Goal: Information Seeking & Learning: Learn about a topic

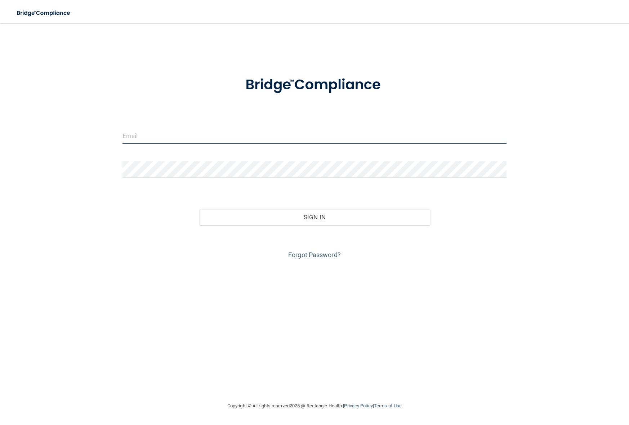
click at [216, 137] on input "email" at bounding box center [314, 136] width 384 height 16
type input "[PERSON_NAME][EMAIL_ADDRESS][PERSON_NAME][DOMAIN_NAME]"
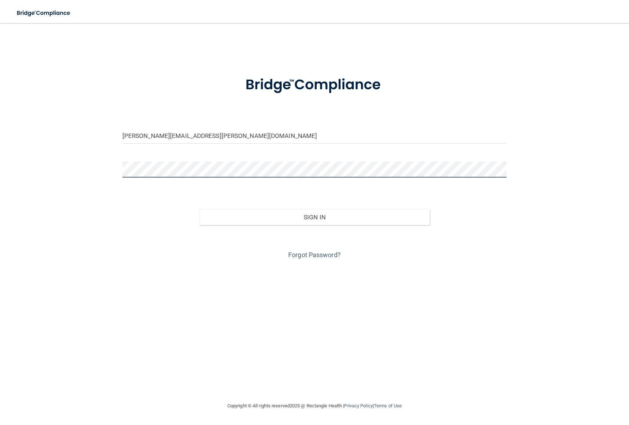
click at [199, 209] on button "Sign In" at bounding box center [314, 217] width 231 height 16
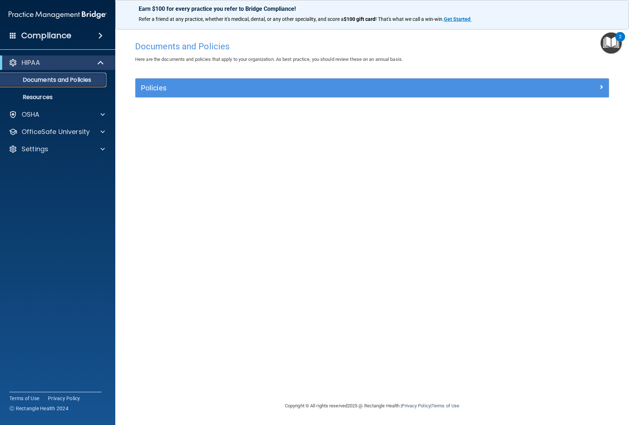
click at [78, 80] on p "Documents and Policies" at bounding box center [54, 79] width 98 height 7
click at [78, 97] on p "Resources" at bounding box center [54, 97] width 98 height 7
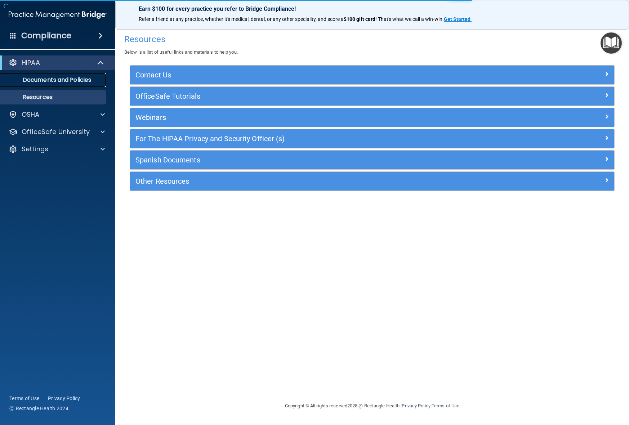
click at [82, 83] on p "Documents and Policies" at bounding box center [54, 79] width 98 height 7
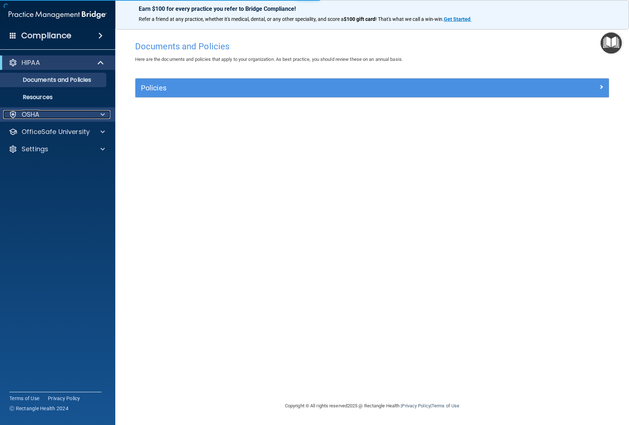
click at [81, 113] on div "OSHA" at bounding box center [47, 114] width 89 height 9
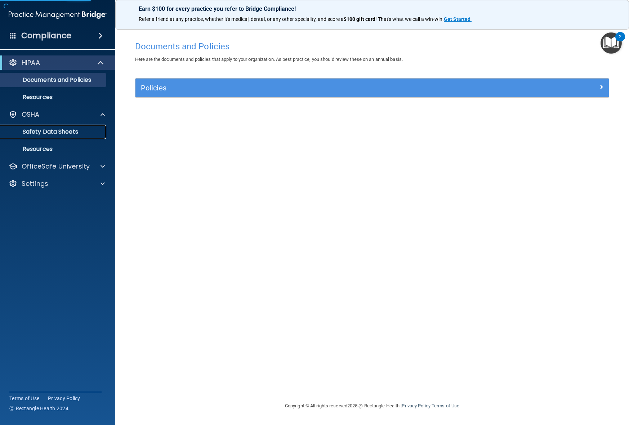
click at [83, 134] on p "Safety Data Sheets" at bounding box center [54, 131] width 98 height 7
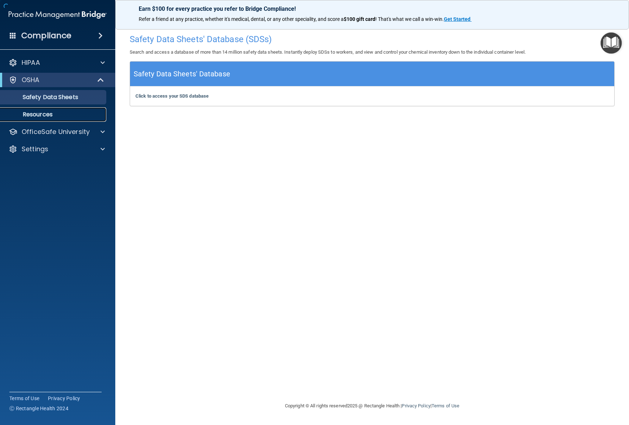
click at [88, 111] on p "Resources" at bounding box center [54, 114] width 98 height 7
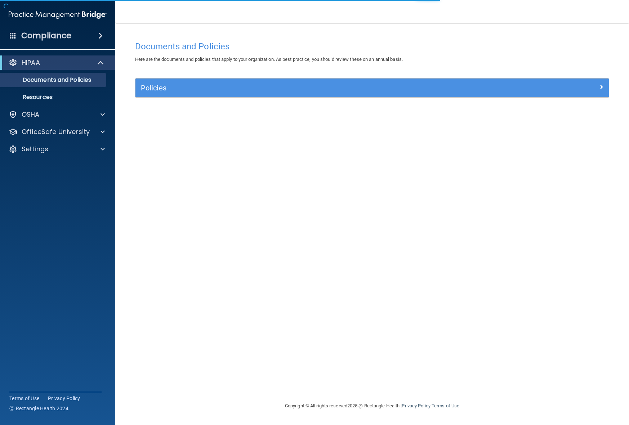
click at [186, 94] on div "Policies" at bounding box center [371, 88] width 473 height 19
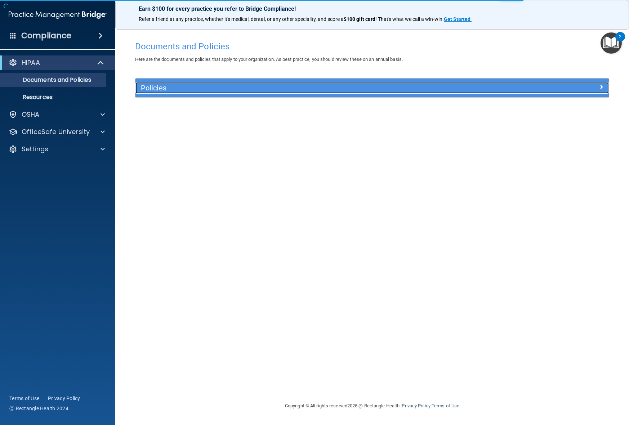
click at [273, 90] on h5 "Policies" at bounding box center [313, 88] width 344 height 8
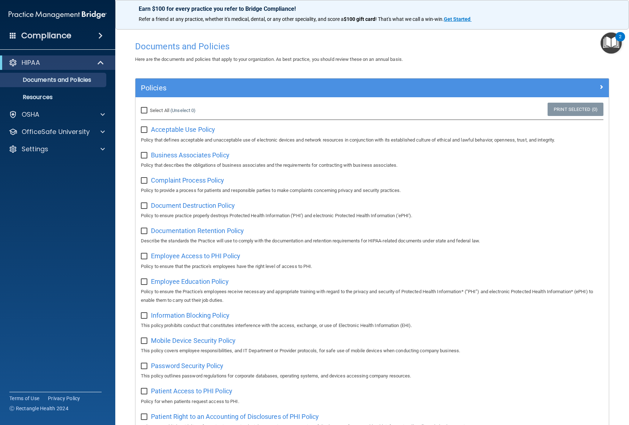
click at [144, 129] on input "checkbox" at bounding box center [145, 130] width 8 height 6
checkbox input "true"
click at [144, 155] on input "checkbox" at bounding box center [145, 156] width 8 height 6
click at [142, 155] on input "checkbox" at bounding box center [145, 156] width 8 height 6
checkbox input "false"
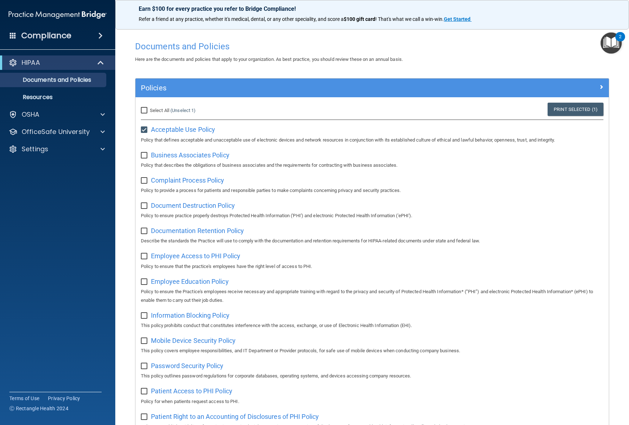
click at [146, 129] on input "checkbox" at bounding box center [145, 130] width 8 height 6
checkbox input "false"
click at [197, 79] on div "Policies" at bounding box center [371, 88] width 473 height 19
click at [199, 81] on div "Policies" at bounding box center [371, 88] width 473 height 19
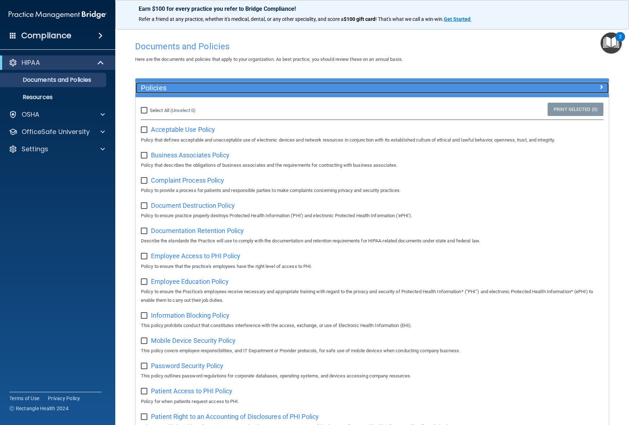
click at [198, 90] on h5 "Policies" at bounding box center [313, 88] width 344 height 8
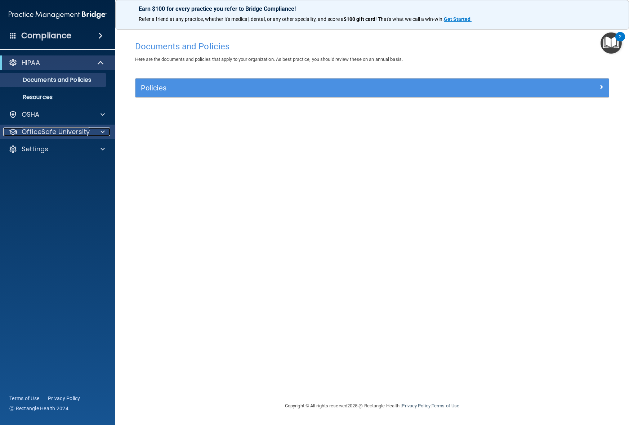
click at [37, 134] on p "OfficeSafe University" at bounding box center [56, 132] width 68 height 9
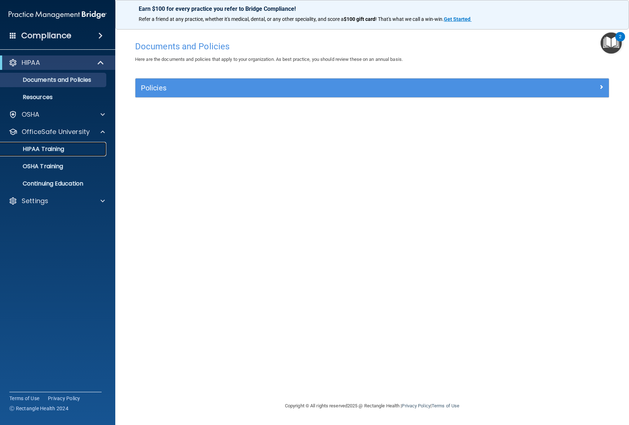
click at [74, 149] on div "HIPAA Training" at bounding box center [54, 149] width 98 height 7
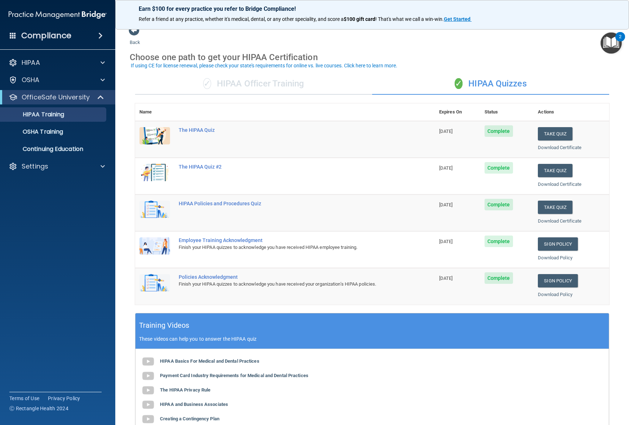
scroll to position [5, 0]
click at [546, 139] on button "Take Quiz" at bounding box center [555, 134] width 35 height 13
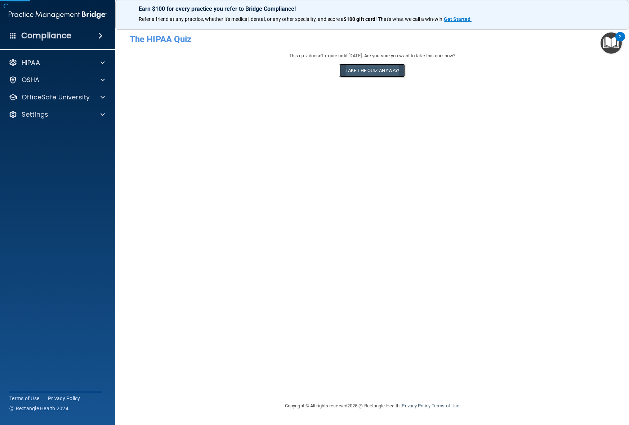
click at [386, 68] on button "Take the quiz anyway!" at bounding box center [372, 70] width 66 height 13
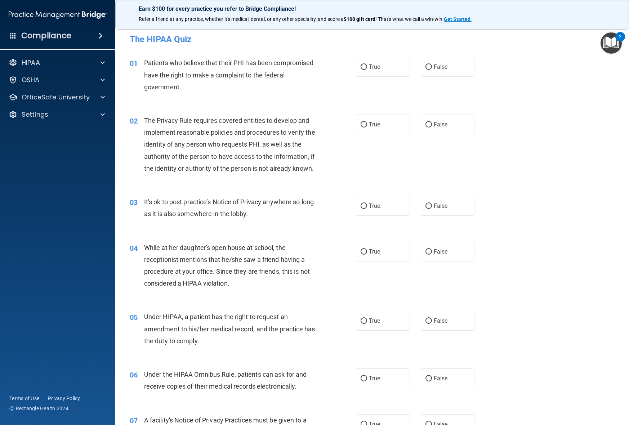
click at [138, 37] on h4 "The HIPAA Quiz" at bounding box center [372, 39] width 485 height 9
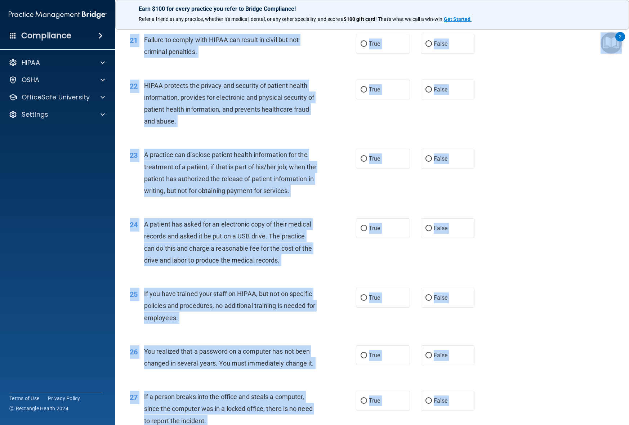
scroll to position [1383, 0]
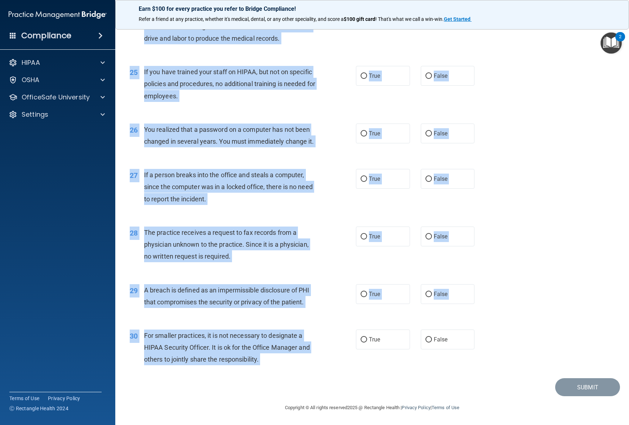
drag, startPoint x: 138, startPoint y: 37, endPoint x: 283, endPoint y: 359, distance: 353.2
copy form "The HIPAA Quiz This quiz doesn’t expire until 05/27/2026. Are you sure you want…"
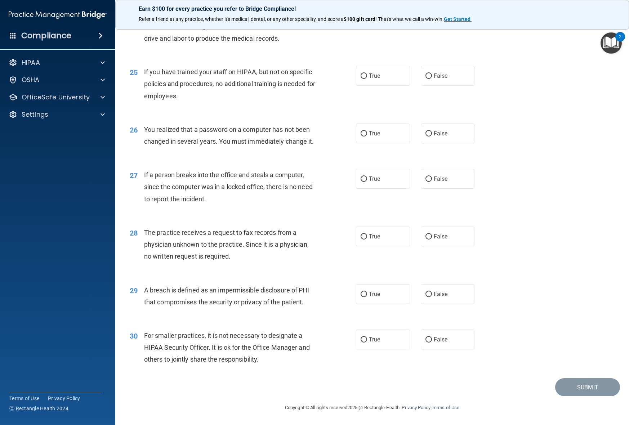
click at [281, 180] on div "If a person breaks into the office and steals a computer, since the computer wa…" at bounding box center [233, 187] width 178 height 36
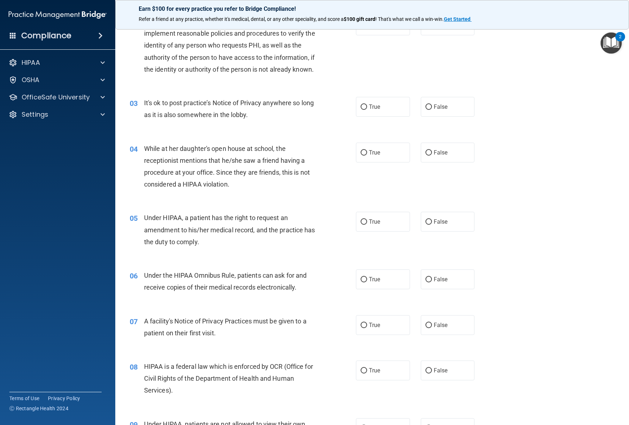
scroll to position [0, 0]
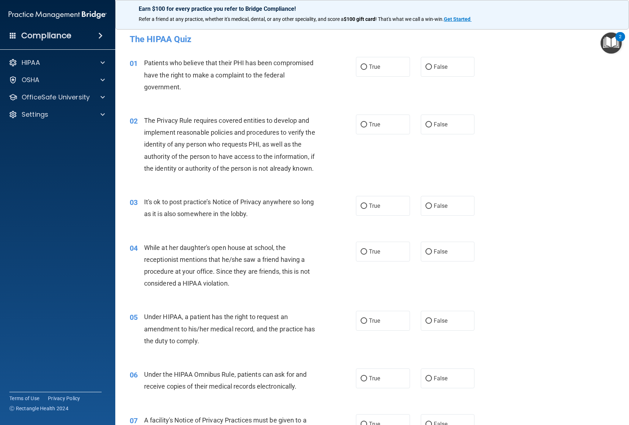
click at [386, 78] on div "01 Patients who believe that their PHI has been compromised have the right to m…" at bounding box center [372, 77] width 496 height 58
click at [386, 74] on label "True" at bounding box center [383, 67] width 54 height 20
click at [367, 70] on input "True" at bounding box center [364, 66] width 6 height 5
radio input "true"
click at [380, 138] on div "02 The Privacy Rule requires covered entities to develop and implement reasonab…" at bounding box center [372, 146] width 496 height 81
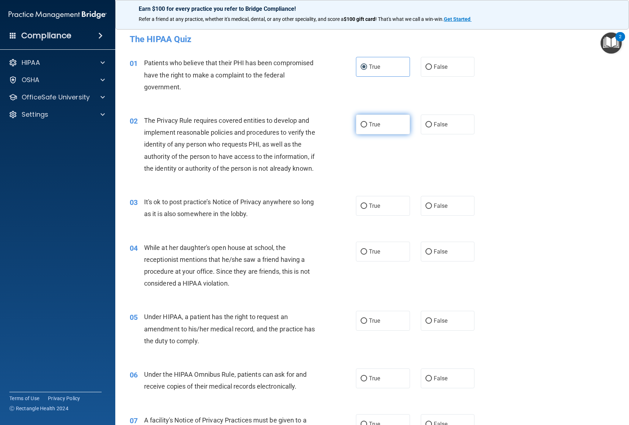
click at [380, 129] on label "True" at bounding box center [383, 125] width 54 height 20
click at [367, 128] on input "True" at bounding box center [364, 124] width 6 height 5
radio input "true"
click at [367, 204] on label "True" at bounding box center [383, 206] width 54 height 20
click at [367, 204] on input "True" at bounding box center [364, 206] width 6 height 5
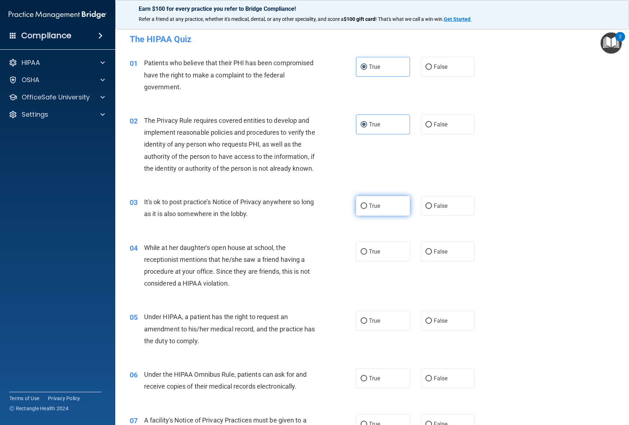
radio input "true"
click at [430, 203] on input "False" at bounding box center [428, 205] width 6 height 5
radio input "true"
radio input "false"
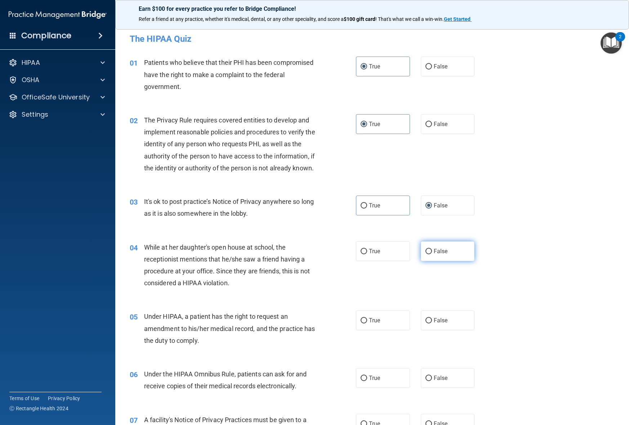
click at [427, 256] on label "False" at bounding box center [448, 251] width 54 height 20
click at [427, 254] on input "False" at bounding box center [428, 251] width 6 height 5
radio input "true"
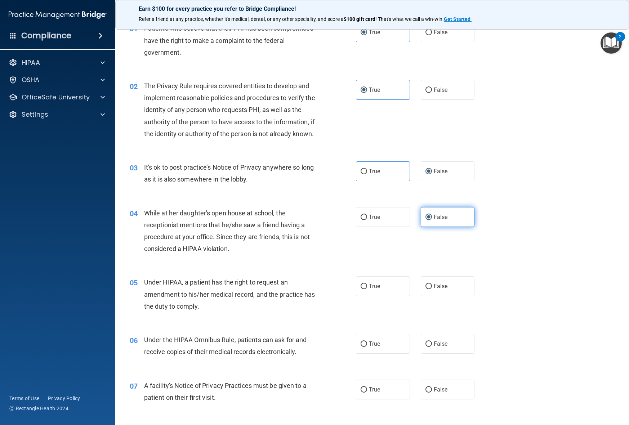
scroll to position [39, 0]
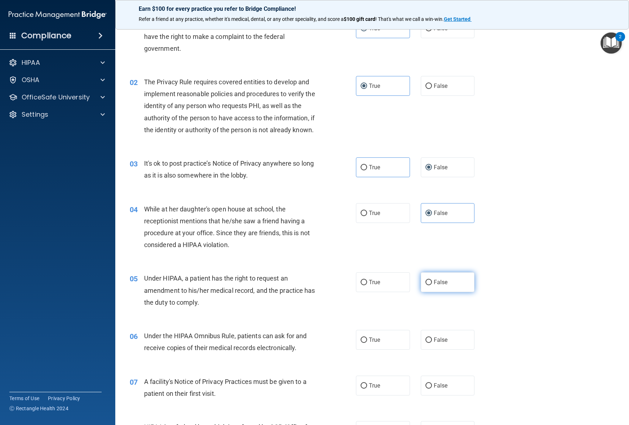
click at [434, 283] on span "False" at bounding box center [441, 282] width 14 height 7
click at [432, 283] on input "False" at bounding box center [428, 282] width 6 height 5
radio input "true"
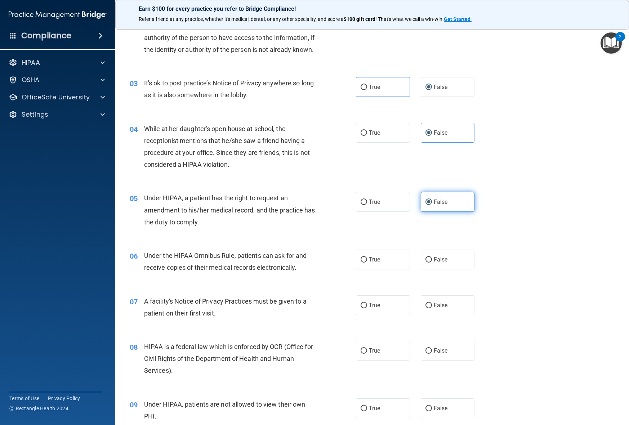
scroll to position [119, 0]
click at [381, 247] on div "06 Under the HIPAA Omnibus Rule, patients can ask for and receive copies of the…" at bounding box center [372, 263] width 496 height 45
click at [381, 260] on label "True" at bounding box center [383, 260] width 54 height 20
click at [367, 260] on input "True" at bounding box center [364, 260] width 6 height 5
radio input "true"
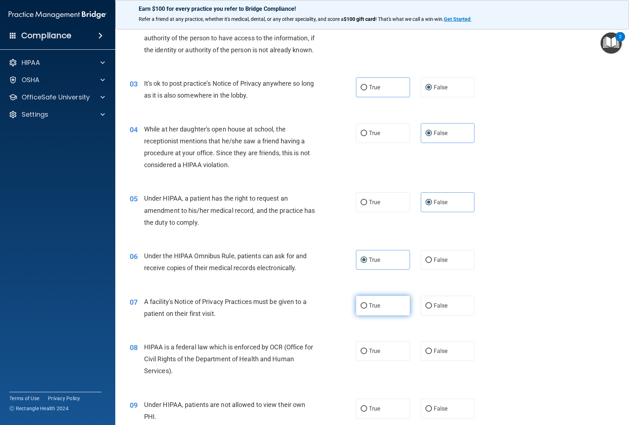
click at [364, 310] on label "True" at bounding box center [383, 306] width 54 height 20
click at [364, 309] on input "True" at bounding box center [364, 305] width 6 height 5
radio input "true"
click at [364, 343] on label "True" at bounding box center [383, 351] width 54 height 20
click at [364, 349] on input "True" at bounding box center [364, 351] width 6 height 5
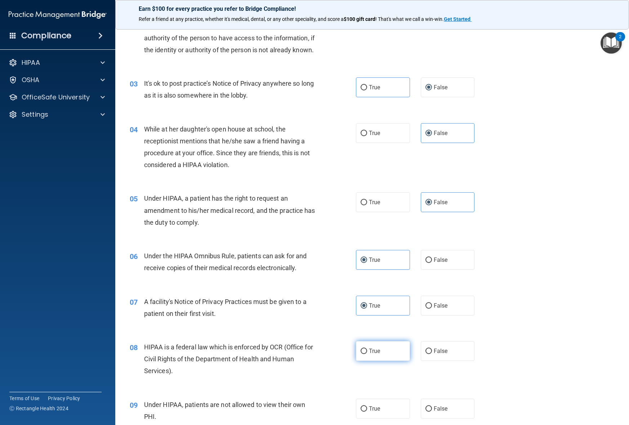
radio input "true"
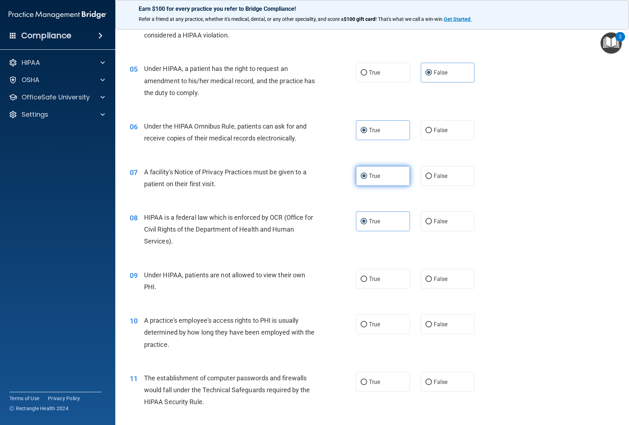
scroll to position [262, 0]
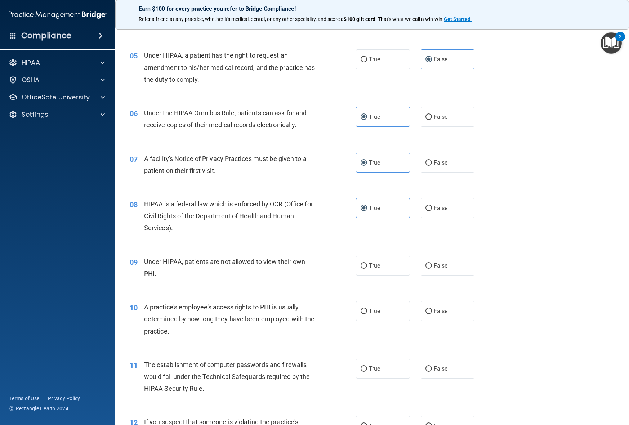
click at [437, 254] on div "09 Under HIPAA, patients are not allowed to view their own PHI. True False" at bounding box center [372, 269] width 496 height 45
click at [437, 272] on label "False" at bounding box center [448, 266] width 54 height 20
click at [432, 269] on input "False" at bounding box center [428, 265] width 6 height 5
radio input "true"
click at [440, 303] on label "False" at bounding box center [448, 311] width 54 height 20
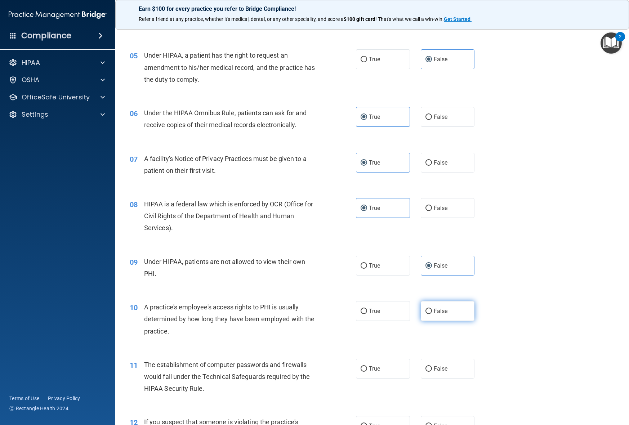
click at [432, 309] on input "False" at bounding box center [428, 311] width 6 height 5
radio input "true"
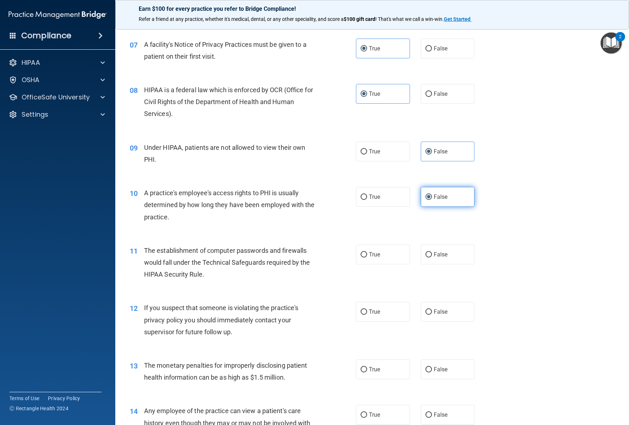
scroll to position [381, 0]
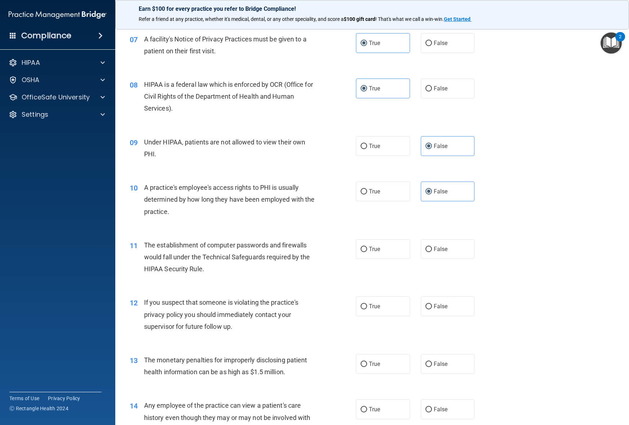
click at [514, 244] on div "11 The establishment of computer passwords and firewalls would fall under the T…" at bounding box center [372, 259] width 496 height 58
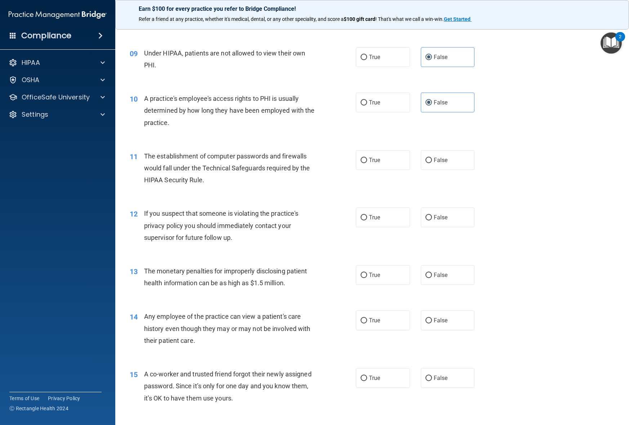
scroll to position [472, 0]
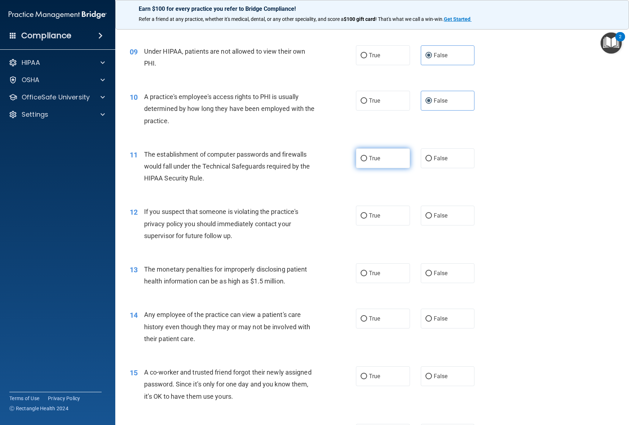
click at [375, 157] on span "True" at bounding box center [374, 158] width 11 height 7
click at [367, 157] on input "True" at bounding box center [364, 158] width 6 height 5
radio input "true"
click at [374, 211] on label "True" at bounding box center [383, 216] width 54 height 20
click at [367, 213] on input "True" at bounding box center [364, 215] width 6 height 5
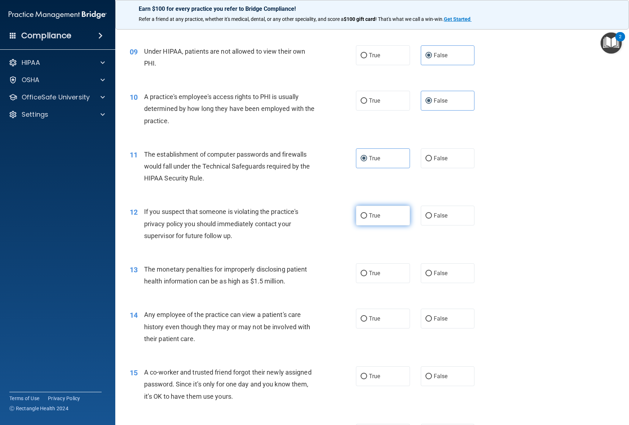
radio input "true"
click at [373, 275] on span "True" at bounding box center [374, 273] width 11 height 7
click at [367, 275] on input "True" at bounding box center [364, 273] width 6 height 5
radio input "true"
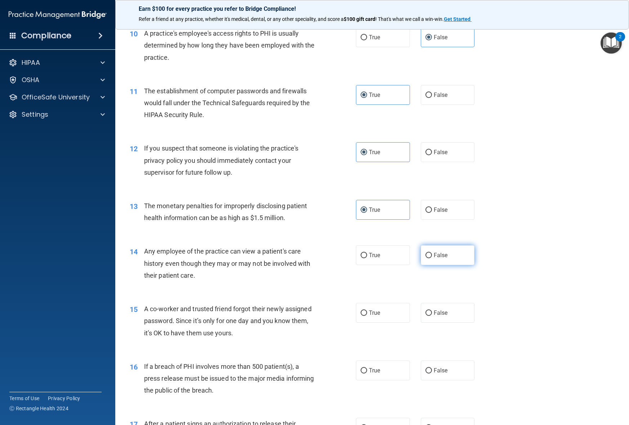
click at [444, 249] on label "False" at bounding box center [448, 255] width 54 height 20
click at [432, 253] on input "False" at bounding box center [428, 255] width 6 height 5
radio input "true"
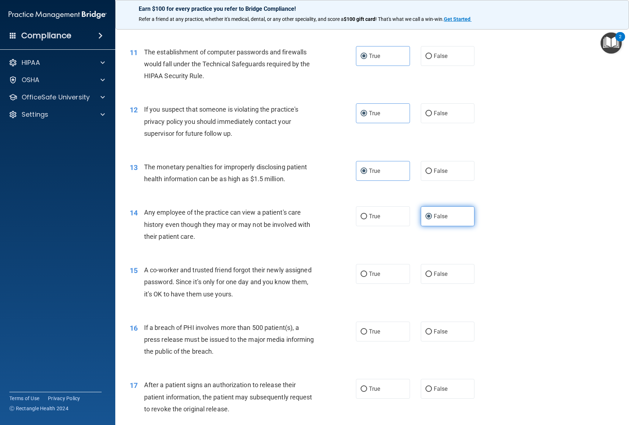
scroll to position [582, 0]
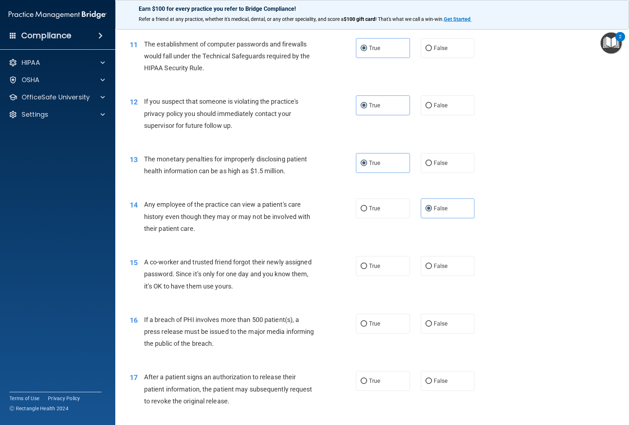
click at [435, 242] on div "14 Any employee of the practice can view a patient's care history even though t…" at bounding box center [372, 218] width 496 height 58
click at [435, 286] on div "15 A co-worker and trusted friend forgot their newly assigned password. Since i…" at bounding box center [372, 276] width 496 height 58
click at [438, 272] on label "False" at bounding box center [448, 266] width 54 height 20
click at [432, 269] on input "False" at bounding box center [428, 266] width 6 height 5
radio input "true"
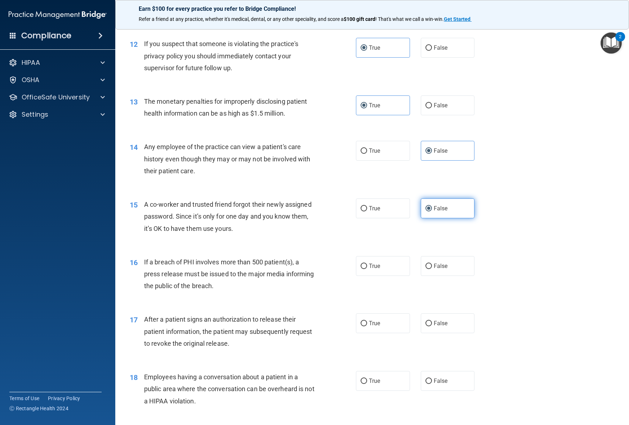
scroll to position [644, 0]
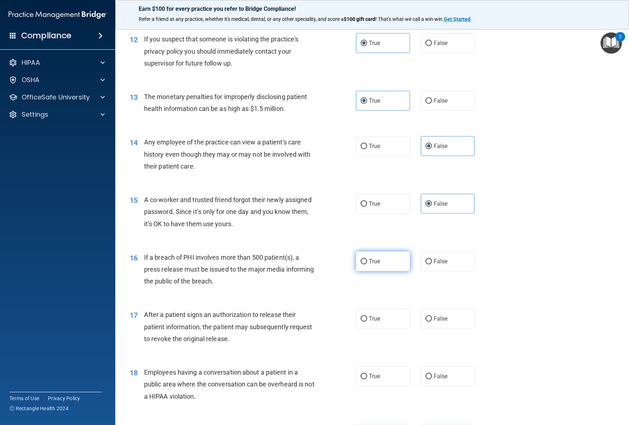
click at [374, 259] on span "True" at bounding box center [374, 261] width 11 height 7
click at [367, 259] on input "True" at bounding box center [364, 261] width 6 height 5
radio input "true"
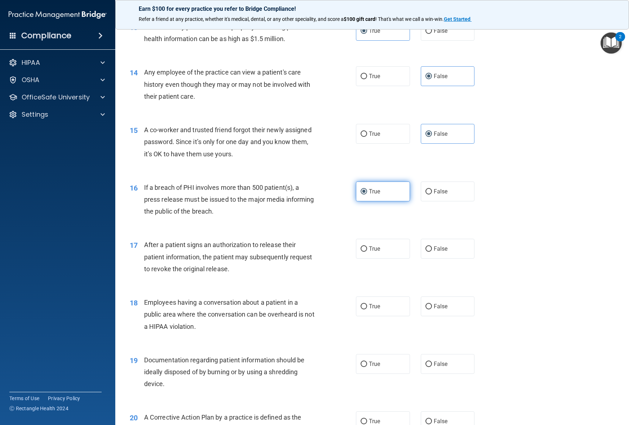
scroll to position [715, 0]
click at [377, 255] on label "True" at bounding box center [383, 248] width 54 height 20
click at [367, 251] on input "True" at bounding box center [364, 248] width 6 height 5
radio input "true"
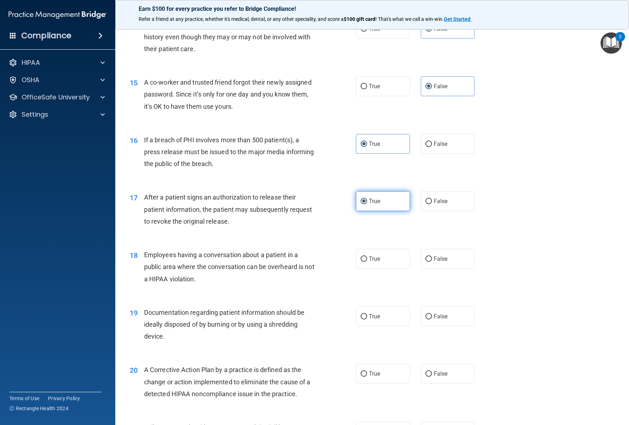
scroll to position [763, 0]
click at [438, 256] on span "False" at bounding box center [441, 258] width 14 height 7
click at [432, 256] on input "False" at bounding box center [428, 258] width 6 height 5
radio input "true"
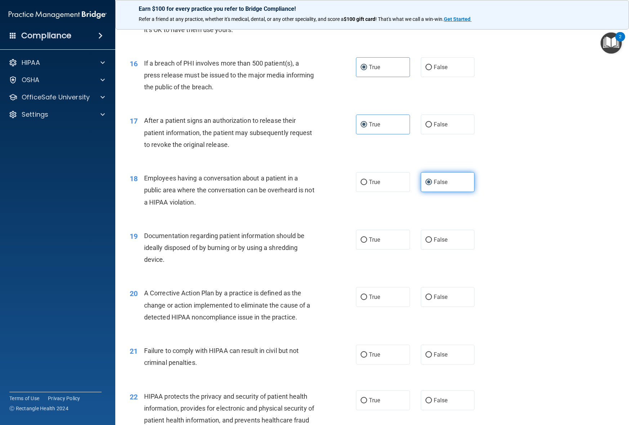
scroll to position [838, 0]
click at [362, 241] on input "True" at bounding box center [364, 240] width 6 height 5
radio input "true"
click at [374, 297] on span "True" at bounding box center [374, 297] width 11 height 7
click at [367, 297] on input "True" at bounding box center [364, 297] width 6 height 5
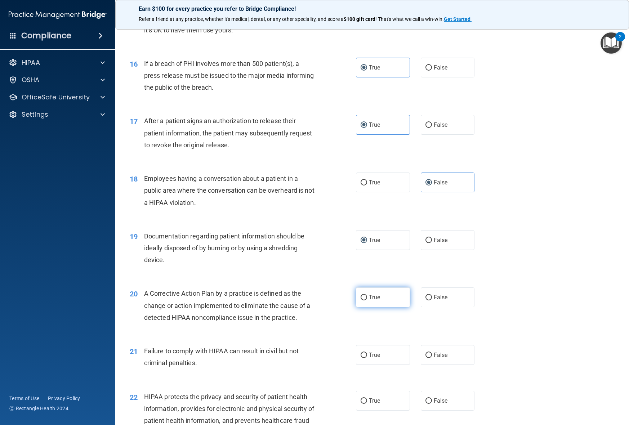
radio input "true"
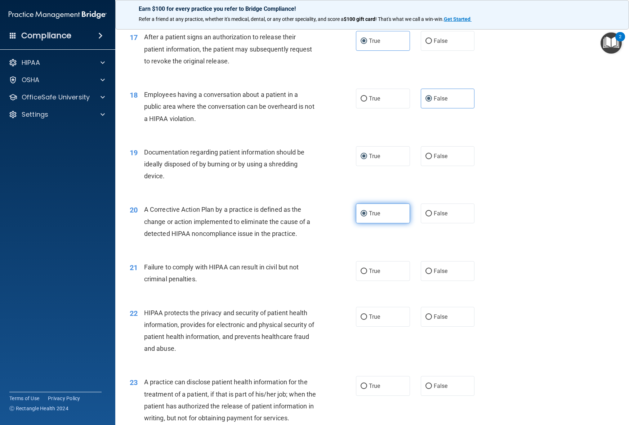
scroll to position [924, 0]
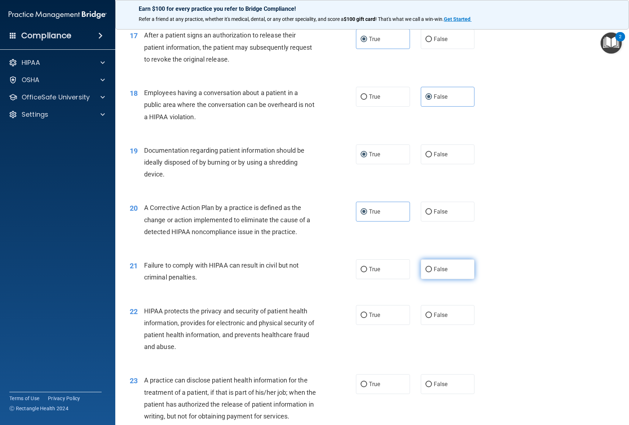
click at [458, 273] on label "False" at bounding box center [448, 269] width 54 height 20
click at [432, 272] on input "False" at bounding box center [428, 269] width 6 height 5
radio input "true"
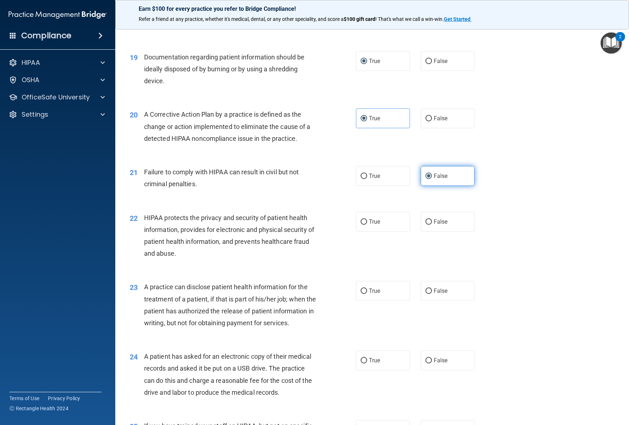
scroll to position [1026, 0]
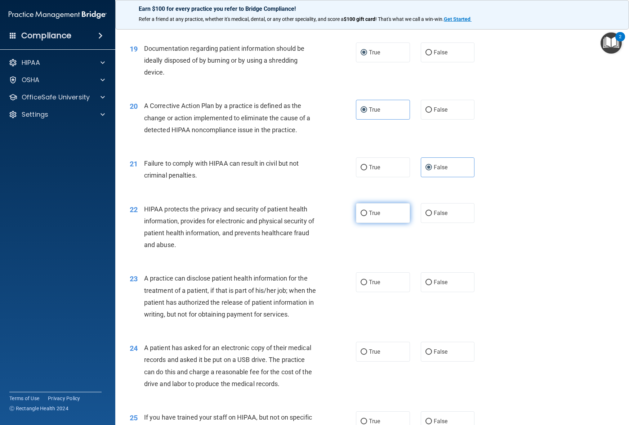
click at [379, 212] on span "True" at bounding box center [374, 213] width 11 height 7
click at [367, 212] on input "True" at bounding box center [364, 213] width 6 height 5
radio input "true"
click at [441, 281] on span "False" at bounding box center [441, 282] width 14 height 7
click at [432, 281] on input "False" at bounding box center [428, 282] width 6 height 5
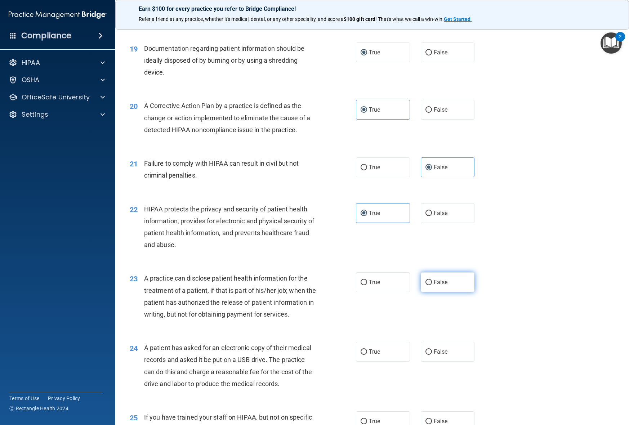
radio input "true"
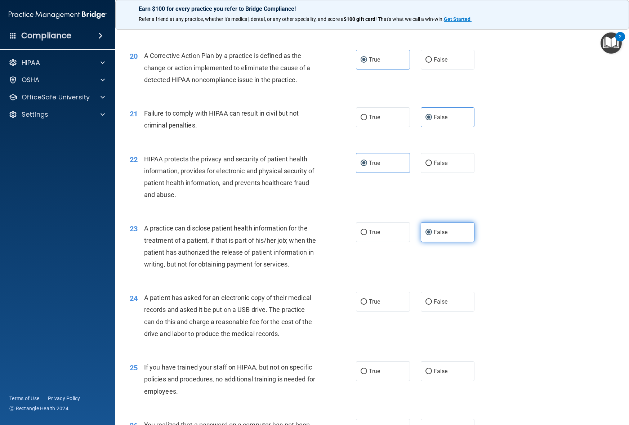
scroll to position [1084, 0]
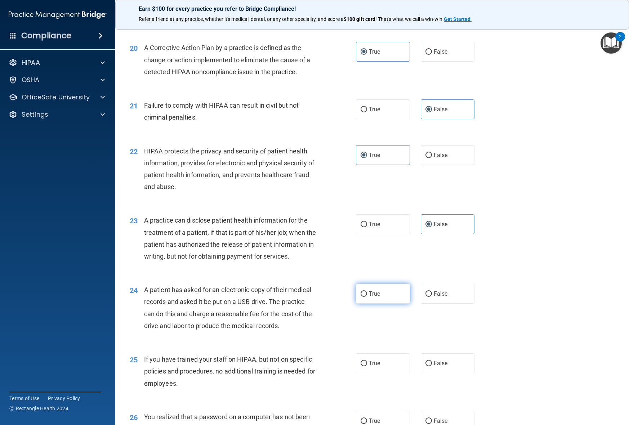
click at [373, 300] on label "True" at bounding box center [383, 294] width 54 height 20
click at [367, 297] on input "True" at bounding box center [364, 293] width 6 height 5
radio input "true"
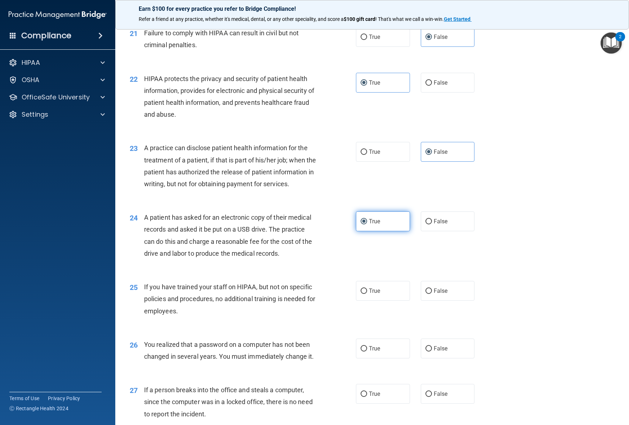
scroll to position [1156, 0]
click at [451, 301] on label "False" at bounding box center [448, 292] width 54 height 20
click at [432, 295] on input "False" at bounding box center [428, 291] width 6 height 5
radio input "true"
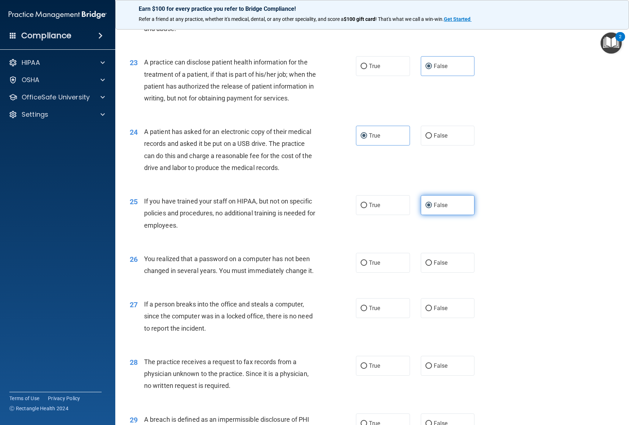
scroll to position [1242, 0]
click at [374, 272] on label "True" at bounding box center [383, 262] width 54 height 20
click at [367, 265] on input "True" at bounding box center [364, 262] width 6 height 5
radio input "true"
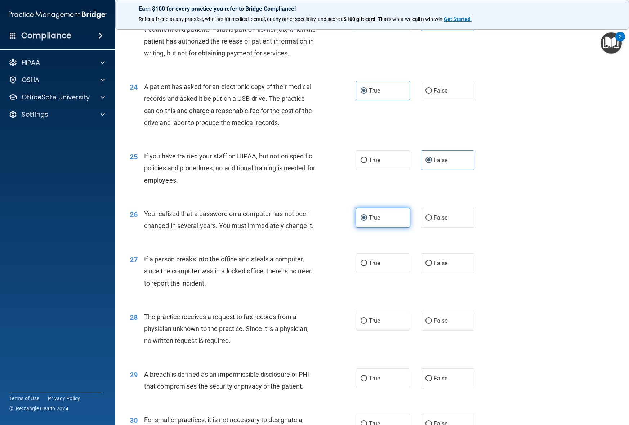
scroll to position [1297, 0]
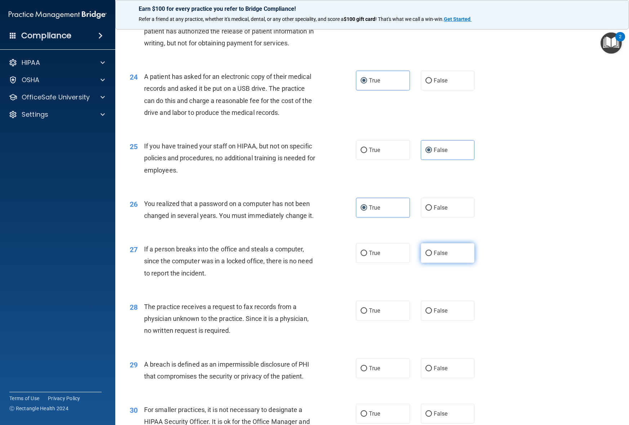
click at [448, 263] on label "False" at bounding box center [448, 253] width 54 height 20
click at [432, 256] on input "False" at bounding box center [428, 253] width 6 height 5
radio input "true"
click at [447, 313] on label "False" at bounding box center [448, 311] width 54 height 20
click at [432, 313] on input "False" at bounding box center [428, 310] width 6 height 5
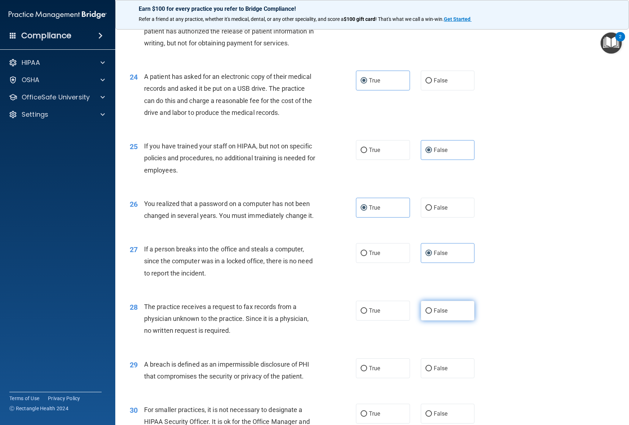
radio input "true"
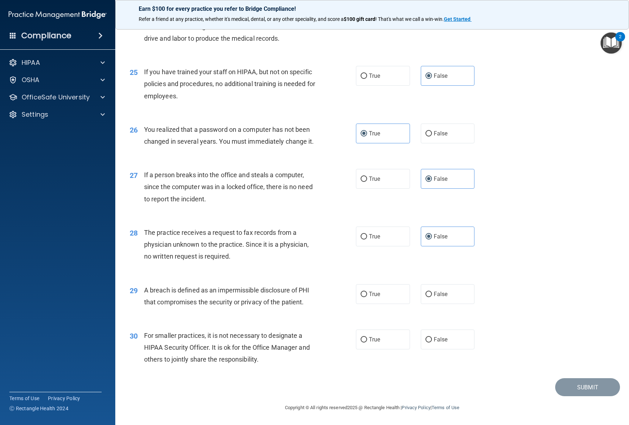
scroll to position [1383, 0]
click at [380, 295] on span "True" at bounding box center [374, 294] width 11 height 7
click at [367, 295] on input "True" at bounding box center [364, 294] width 6 height 5
radio input "true"
click at [447, 341] on label "False" at bounding box center [448, 340] width 54 height 20
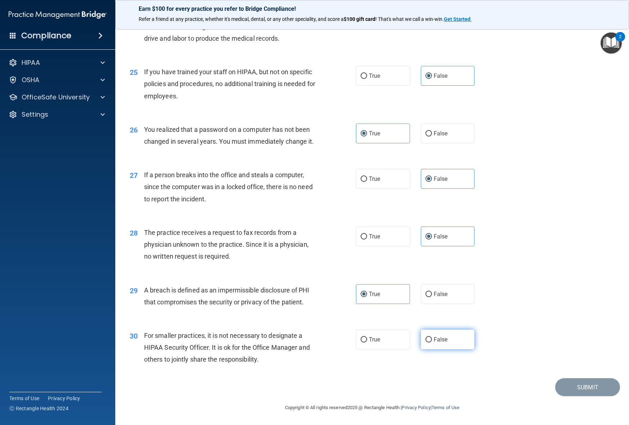
click at [432, 341] on input "False" at bounding box center [428, 339] width 6 height 5
radio input "true"
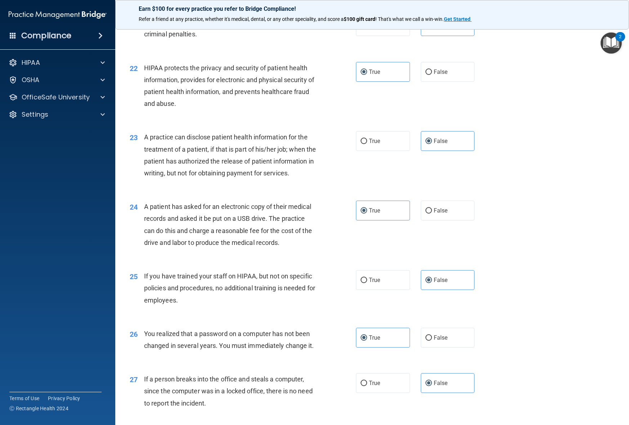
scroll to position [650, 0]
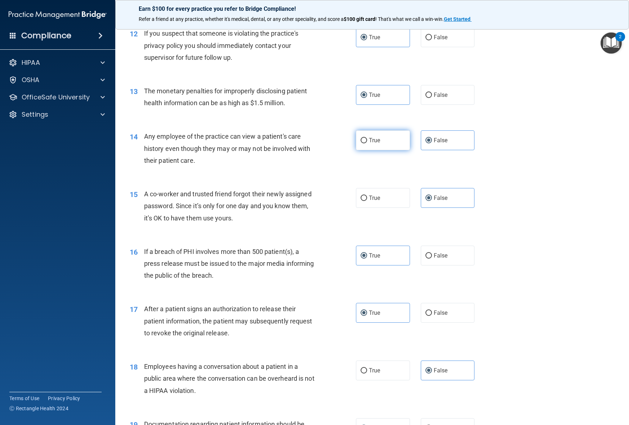
click at [395, 133] on label "True" at bounding box center [383, 140] width 54 height 20
click at [367, 138] on input "True" at bounding box center [364, 140] width 6 height 5
radio input "true"
radio input "false"
click at [447, 306] on label "False" at bounding box center [448, 313] width 54 height 20
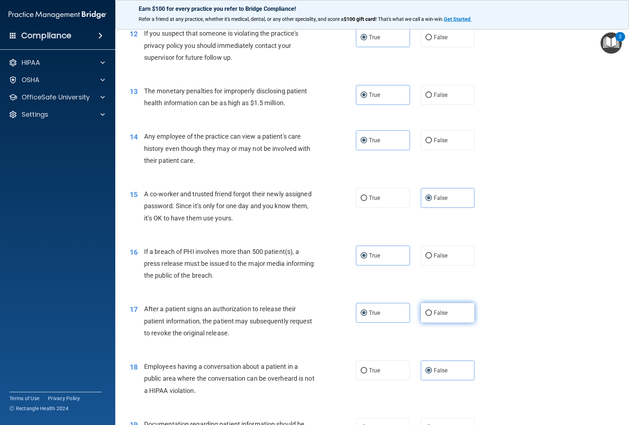
click at [432, 310] on input "False" at bounding box center [428, 312] width 6 height 5
radio input "true"
radio input "false"
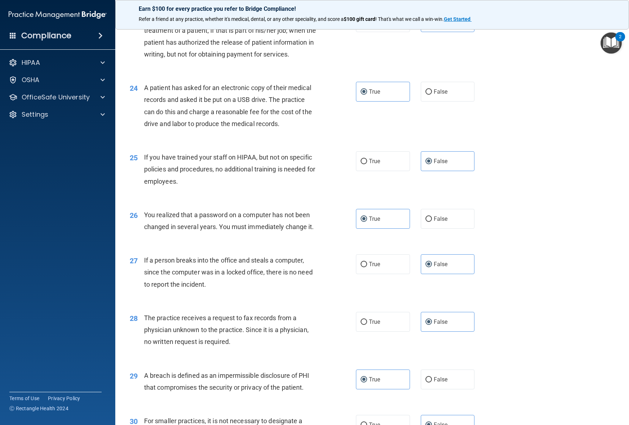
scroll to position [1383, 0]
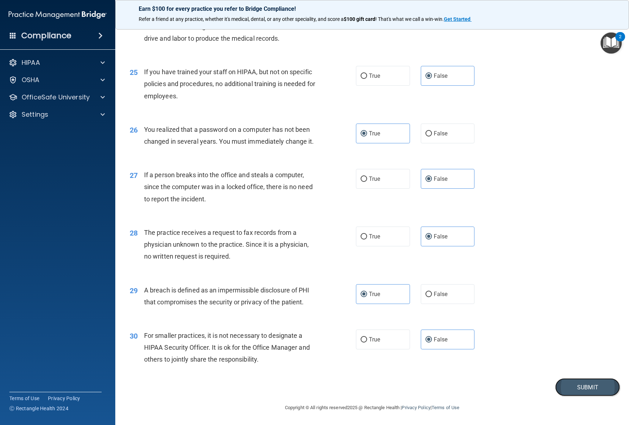
click at [585, 390] on button "Submit" at bounding box center [587, 387] width 65 height 18
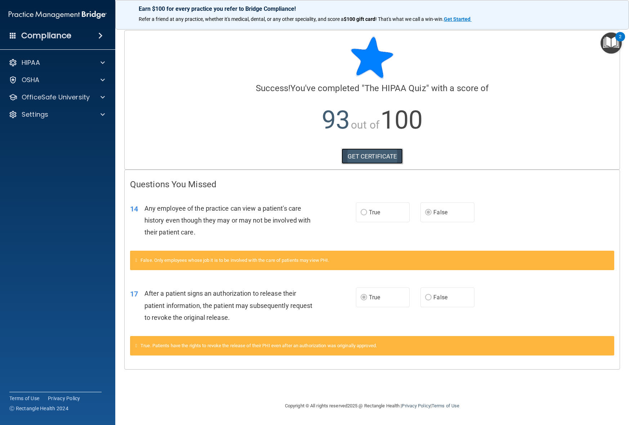
click at [377, 149] on link "GET CERTIFICATE" at bounding box center [372, 156] width 62 height 16
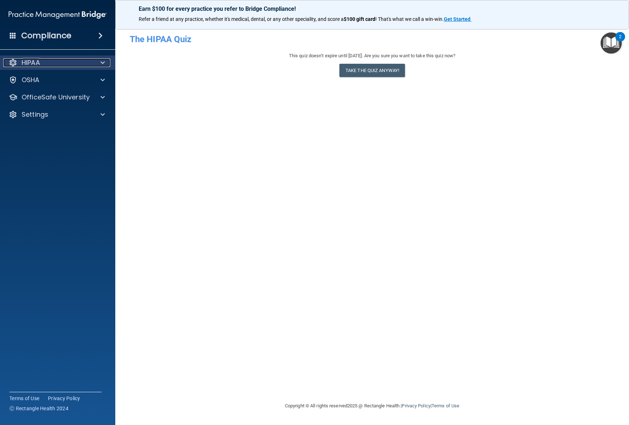
click at [76, 64] on div "HIPAA" at bounding box center [47, 62] width 89 height 9
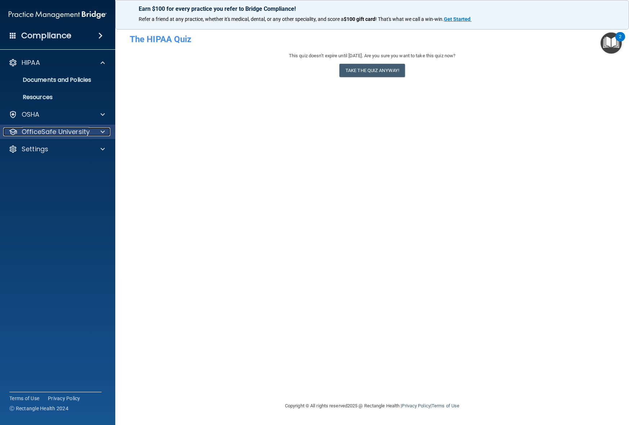
click at [73, 131] on p "OfficeSafe University" at bounding box center [56, 132] width 68 height 9
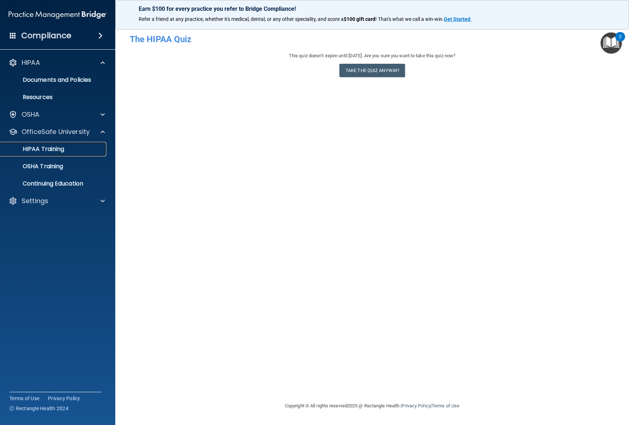
click at [71, 153] on link "HIPAA Training" at bounding box center [49, 149] width 113 height 14
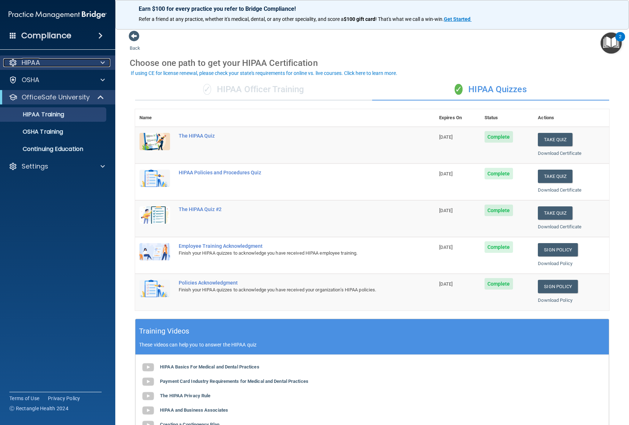
click at [94, 61] on div at bounding box center [102, 62] width 18 height 9
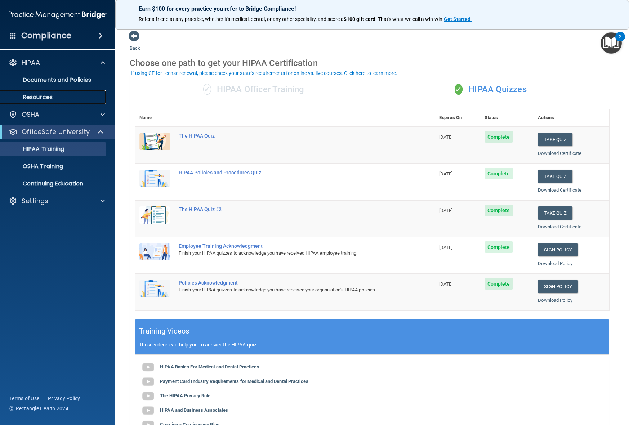
click at [84, 94] on p "Resources" at bounding box center [54, 97] width 98 height 7
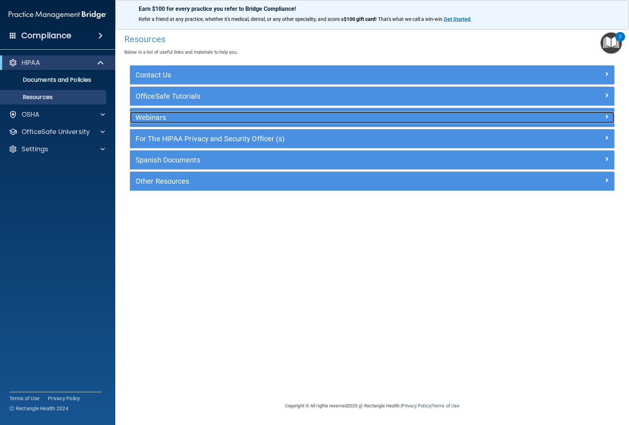
click at [226, 115] on h5 "Webinars" at bounding box center [311, 117] width 352 height 8
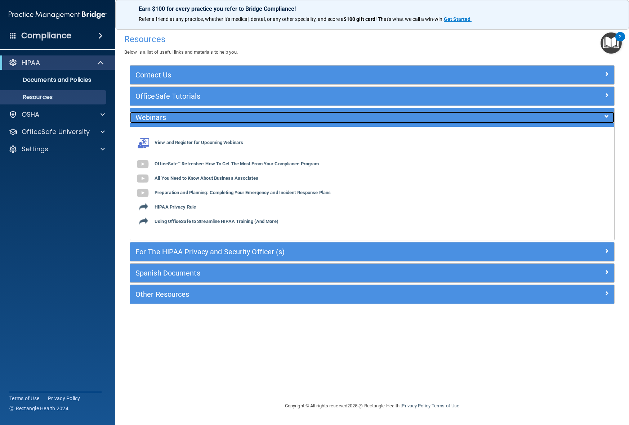
click at [226, 115] on h5 "Webinars" at bounding box center [311, 117] width 352 height 8
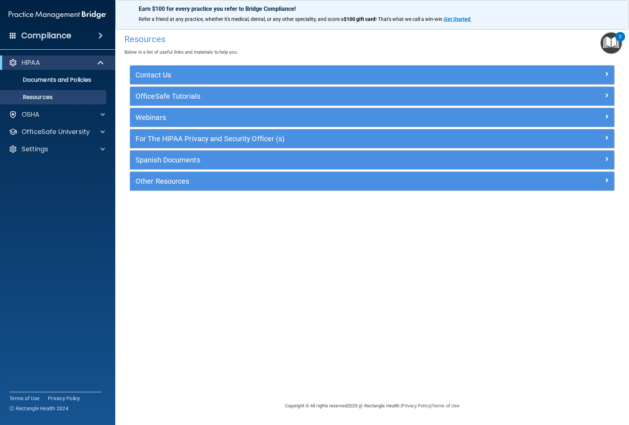
click at [227, 103] on div "OfficeSafe Tutorials" at bounding box center [372, 96] width 484 height 19
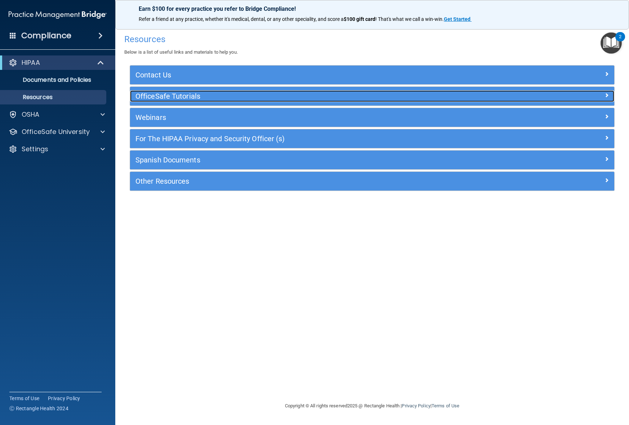
click at [226, 97] on h5 "OfficeSafe Tutorials" at bounding box center [311, 96] width 352 height 8
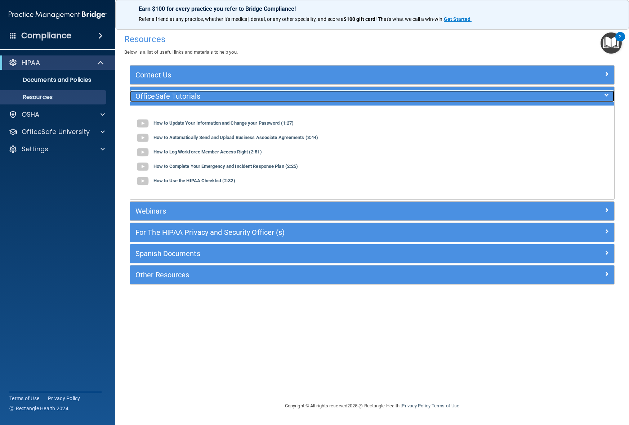
click at [226, 97] on h5 "OfficeSafe Tutorials" at bounding box center [311, 96] width 352 height 8
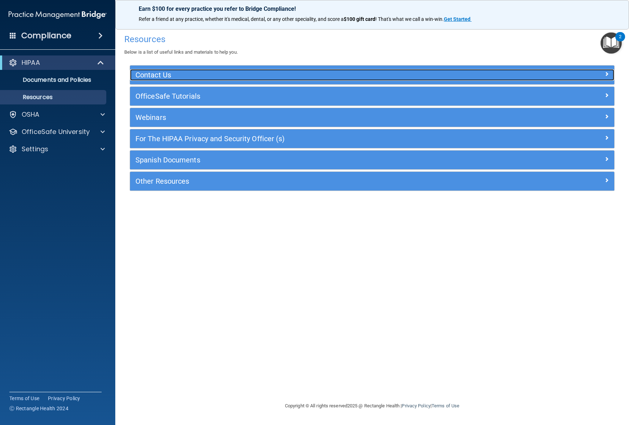
click at [211, 75] on h5 "Contact Us" at bounding box center [311, 75] width 352 height 8
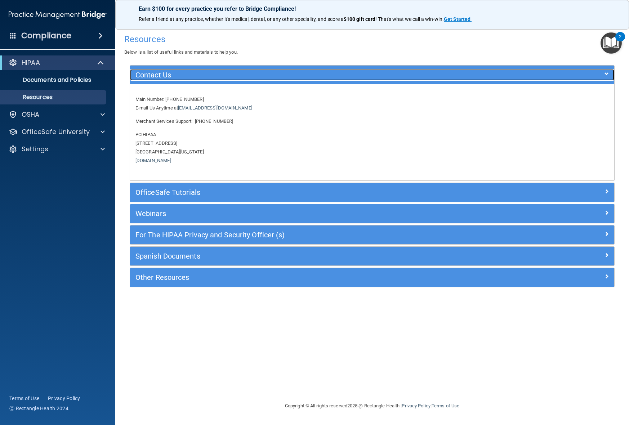
click at [211, 75] on h5 "Contact Us" at bounding box center [311, 75] width 352 height 8
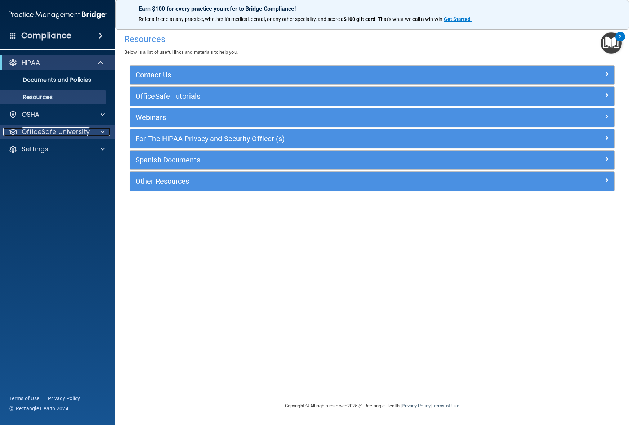
click at [52, 129] on p "OfficeSafe University" at bounding box center [56, 132] width 68 height 9
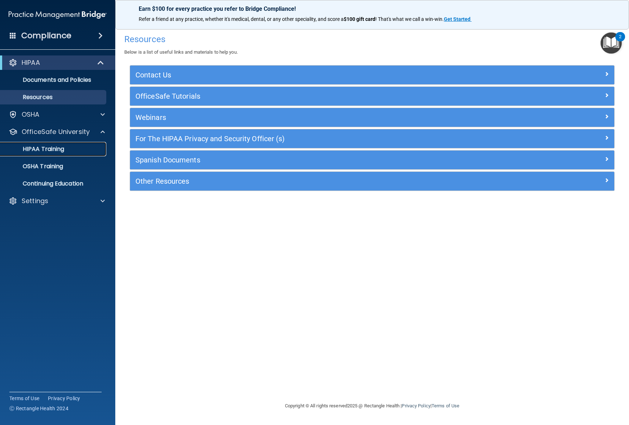
click at [76, 152] on div "HIPAA Training" at bounding box center [54, 149] width 98 height 7
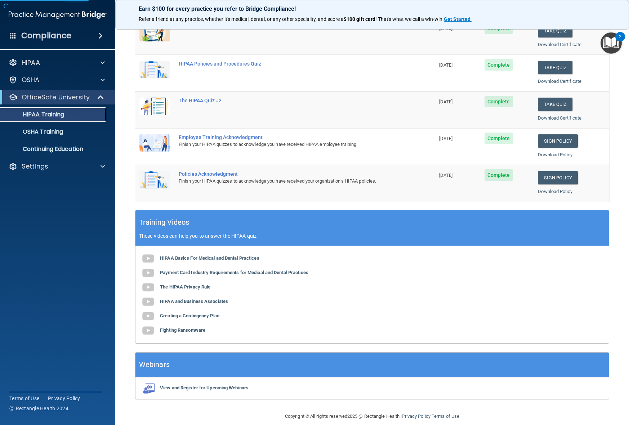
scroll to position [117, 0]
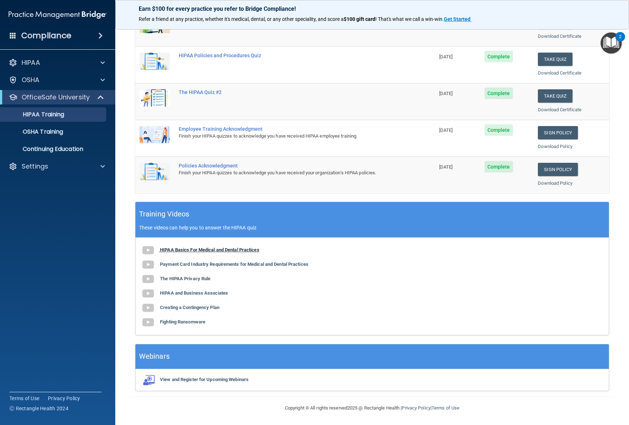
click at [222, 249] on b "HIPAA Basics For Medical and Dental Practices" at bounding box center [209, 249] width 99 height 5
click at [226, 262] on b "Payment Card Industry Requirements for Medical and Dental Practices" at bounding box center [234, 264] width 148 height 5
click at [199, 277] on b "The HIPAA Privacy Rule" at bounding box center [185, 278] width 50 height 5
click at [201, 291] on b "HIPAA and Business Associates" at bounding box center [194, 292] width 68 height 5
click at [200, 306] on b "Creating a Contingency Plan" at bounding box center [189, 307] width 59 height 5
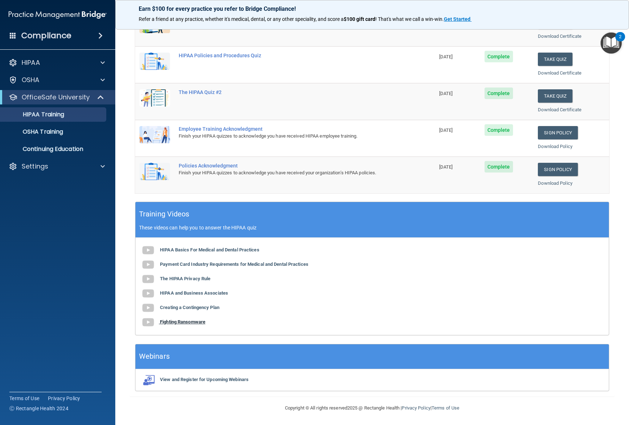
click at [196, 321] on b "Fighting Ransomware" at bounding box center [182, 321] width 45 height 5
click at [55, 116] on p "HIPAA Training" at bounding box center [34, 114] width 59 height 7
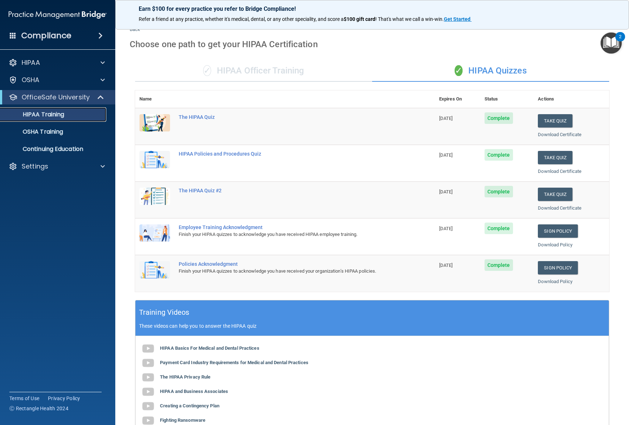
scroll to position [0, 0]
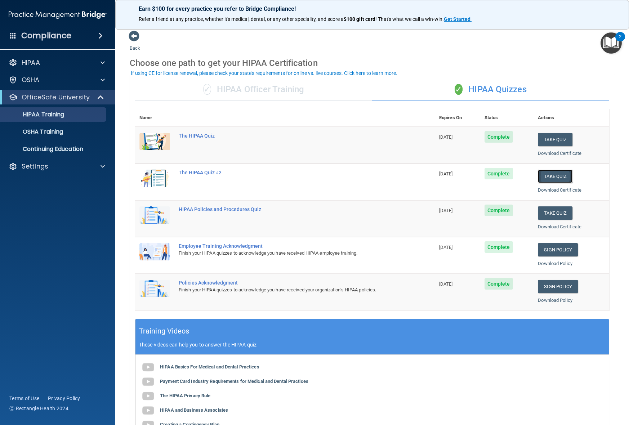
click at [565, 177] on button "Take Quiz" at bounding box center [555, 176] width 35 height 13
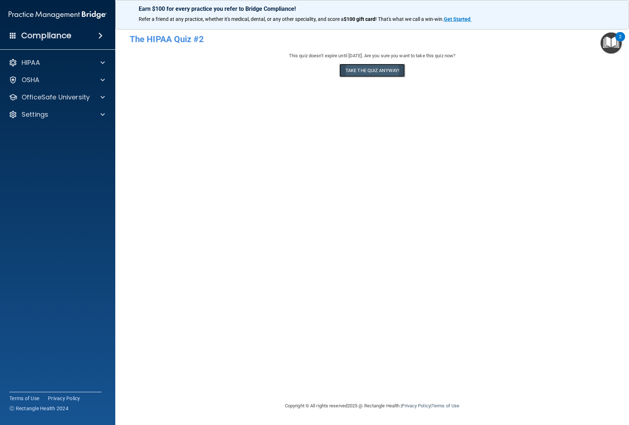
click at [359, 73] on button "Take the quiz anyway!" at bounding box center [372, 70] width 66 height 13
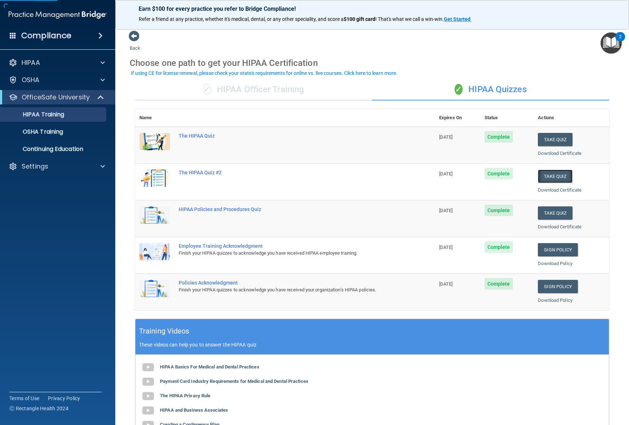
click at [547, 181] on button "Take Quiz" at bounding box center [555, 176] width 35 height 13
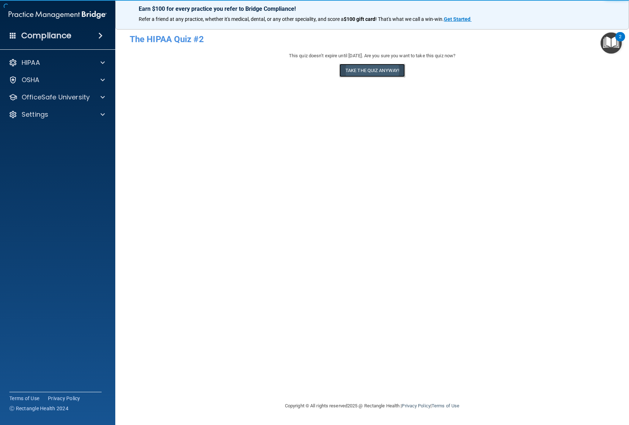
click at [374, 76] on button "Take the quiz anyway!" at bounding box center [372, 70] width 66 height 13
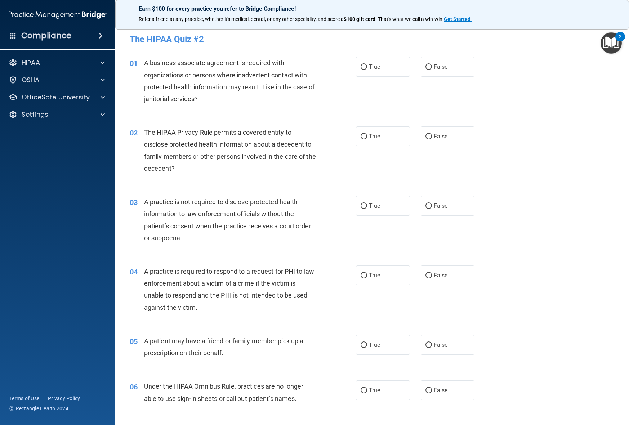
click at [137, 39] on h4 "The HIPAA Quiz #2" at bounding box center [372, 39] width 485 height 9
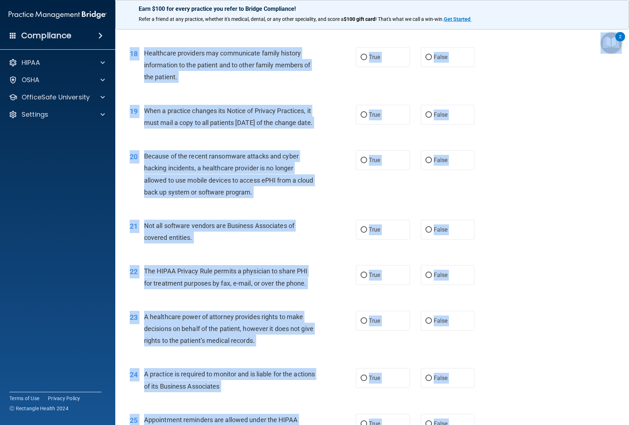
scroll to position [1383, 0]
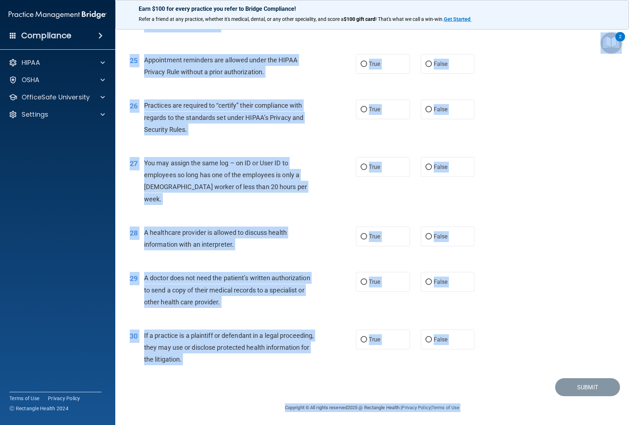
drag, startPoint x: 137, startPoint y: 39, endPoint x: 283, endPoint y: 518, distance: 501.1
click at [283, 425] on html "Compliance HIPAA Documents and Policies Report an Incident Business Associates …" at bounding box center [314, 212] width 629 height 425
copy form "The HIPAA Quiz #2 This quiz doesn’t expire until 05/27/2026. Are you sure you w…"
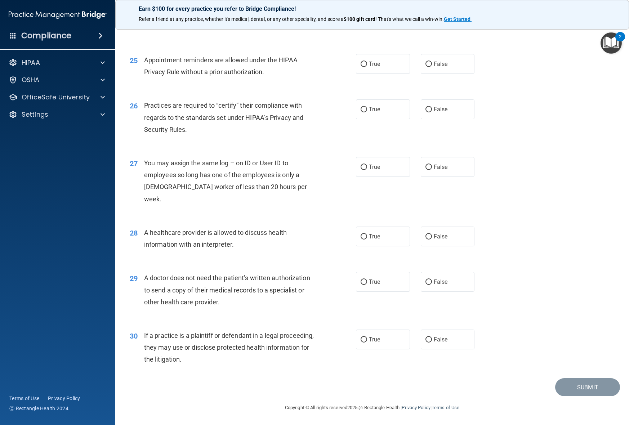
click at [287, 280] on span "A doctor does not need the patient’s written authorization to send a copy of th…" at bounding box center [227, 289] width 166 height 31
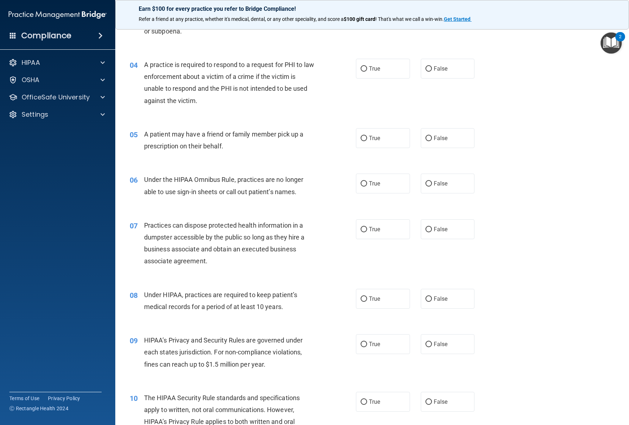
scroll to position [0, 0]
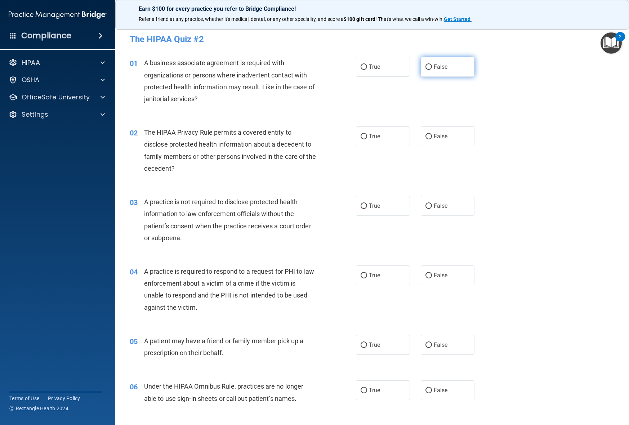
click at [441, 72] on label "False" at bounding box center [448, 67] width 54 height 20
click at [432, 70] on input "False" at bounding box center [428, 66] width 6 height 5
radio input "true"
click at [371, 136] on span "True" at bounding box center [374, 136] width 11 height 7
click at [367, 136] on input "True" at bounding box center [364, 136] width 6 height 5
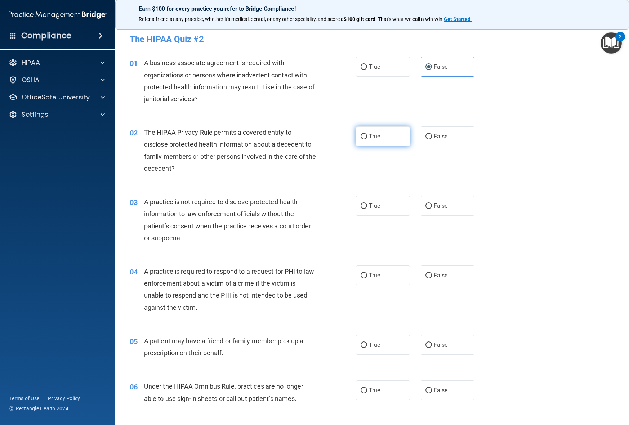
radio input "true"
click at [444, 209] on label "False" at bounding box center [448, 206] width 54 height 20
click at [432, 209] on input "False" at bounding box center [428, 206] width 6 height 5
radio input "true"
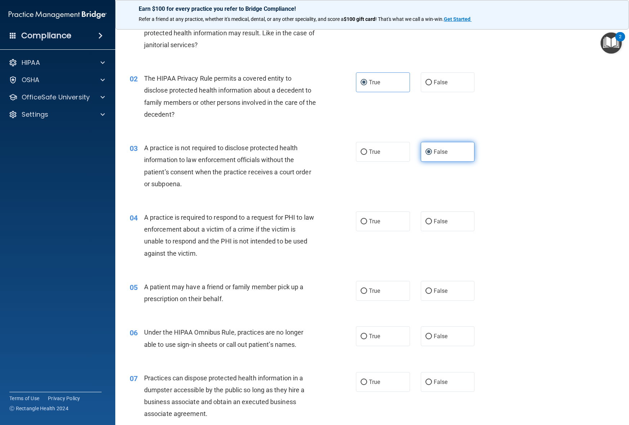
scroll to position [54, 0]
click at [380, 221] on span "True" at bounding box center [374, 221] width 11 height 7
click at [367, 221] on input "True" at bounding box center [364, 221] width 6 height 5
radio input "true"
click at [380, 272] on div "05 A patient may have a friend or family member pick up a prescription on their…" at bounding box center [372, 294] width 496 height 45
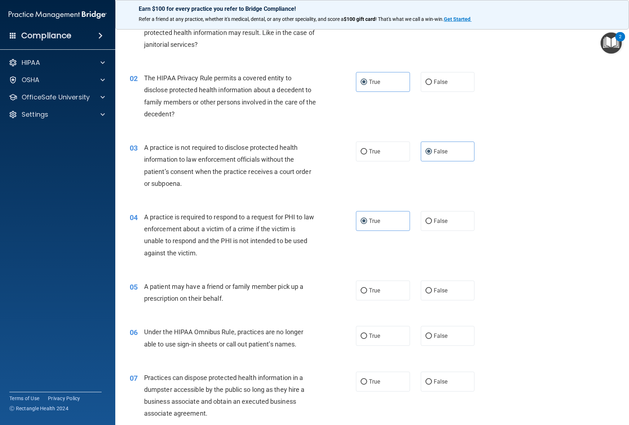
click at [380, 302] on div "05 A patient may have a friend or family member pick up a prescription on their…" at bounding box center [372, 294] width 496 height 45
click at [381, 295] on label "True" at bounding box center [383, 291] width 54 height 20
click at [367, 294] on input "True" at bounding box center [364, 290] width 6 height 5
radio input "true"
click at [456, 336] on label "False" at bounding box center [448, 336] width 54 height 20
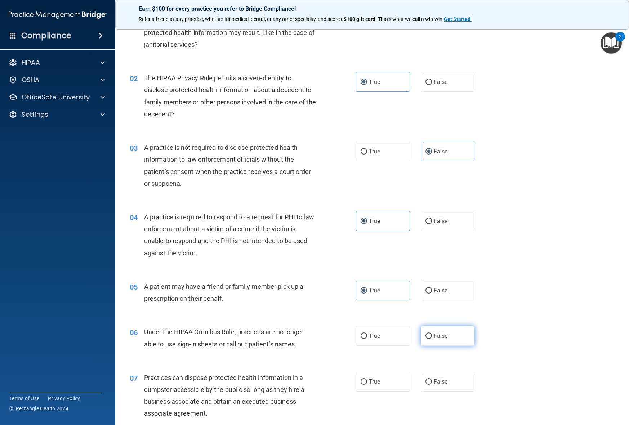
click at [432, 336] on input "False" at bounding box center [428, 336] width 6 height 5
radio input "true"
click at [451, 373] on label "False" at bounding box center [448, 382] width 54 height 20
click at [432, 379] on input "False" at bounding box center [428, 381] width 6 height 5
radio input "true"
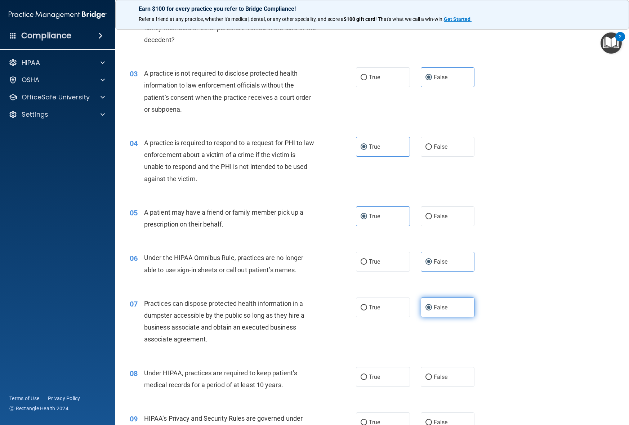
scroll to position [129, 0]
click at [443, 378] on span "False" at bounding box center [441, 376] width 14 height 7
click at [432, 378] on input "False" at bounding box center [428, 376] width 6 height 5
radio input "true"
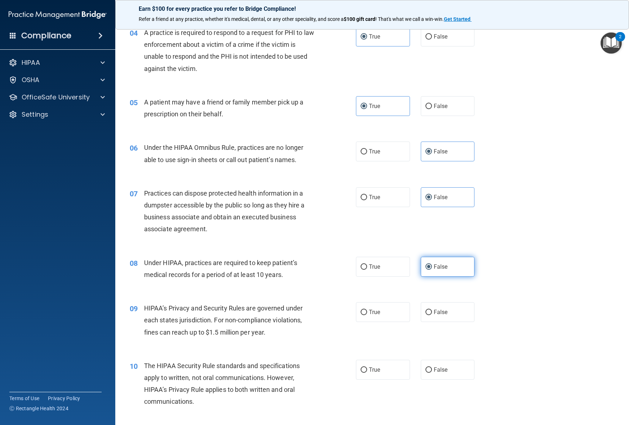
scroll to position [241, 0]
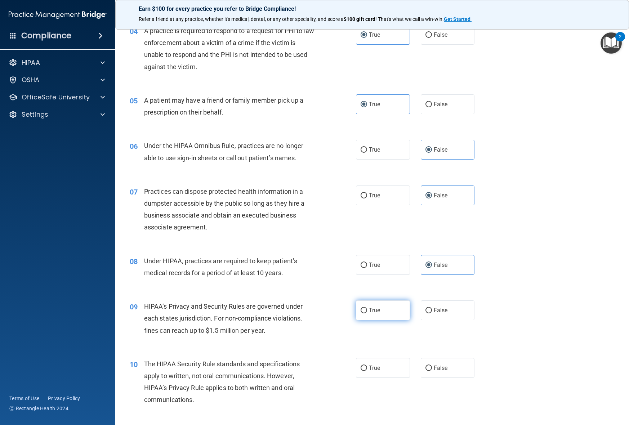
click at [390, 316] on label "True" at bounding box center [383, 310] width 54 height 20
click at [367, 313] on input "True" at bounding box center [364, 310] width 6 height 5
radio input "true"
click at [449, 365] on label "False" at bounding box center [448, 368] width 54 height 20
click at [432, 366] on input "False" at bounding box center [428, 368] width 6 height 5
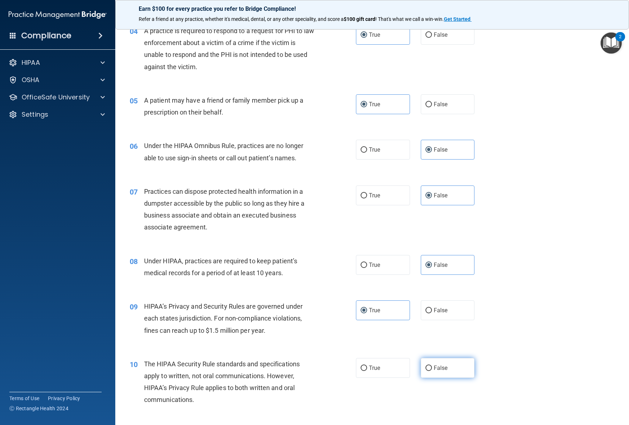
radio input "true"
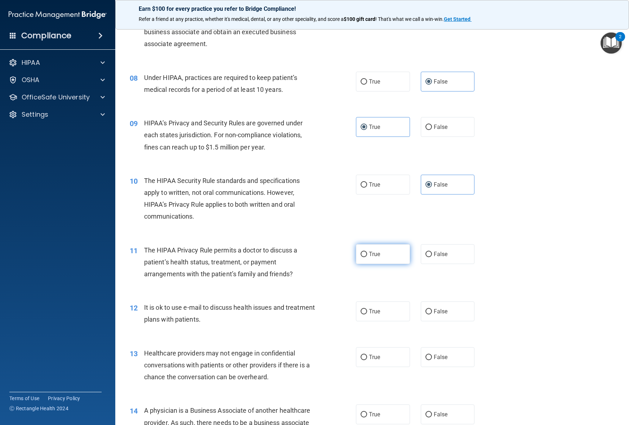
scroll to position [434, 0]
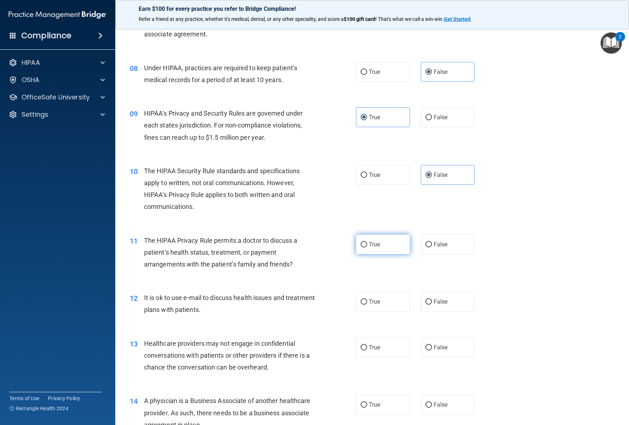
click at [388, 246] on label "True" at bounding box center [383, 244] width 54 height 20
click at [367, 246] on input "True" at bounding box center [364, 244] width 6 height 5
radio input "true"
click at [385, 301] on label "True" at bounding box center [383, 302] width 54 height 20
click at [367, 301] on input "True" at bounding box center [364, 301] width 6 height 5
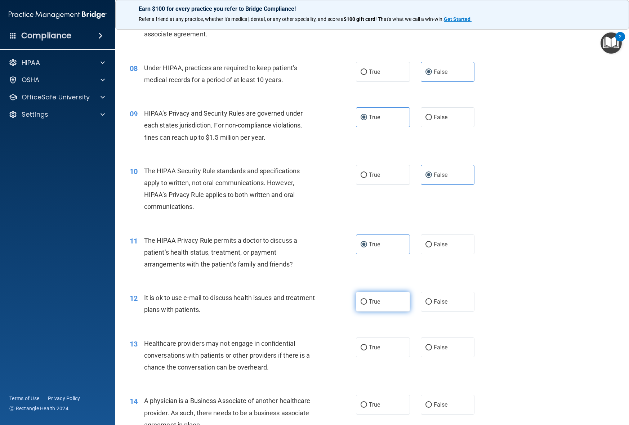
radio input "true"
click at [444, 345] on span "False" at bounding box center [441, 347] width 14 height 7
click at [432, 345] on input "False" at bounding box center [428, 347] width 6 height 5
radio input "true"
click at [446, 378] on div "13 Healthcare providers may not engage in confidential conversations with patie…" at bounding box center [372, 357] width 496 height 58
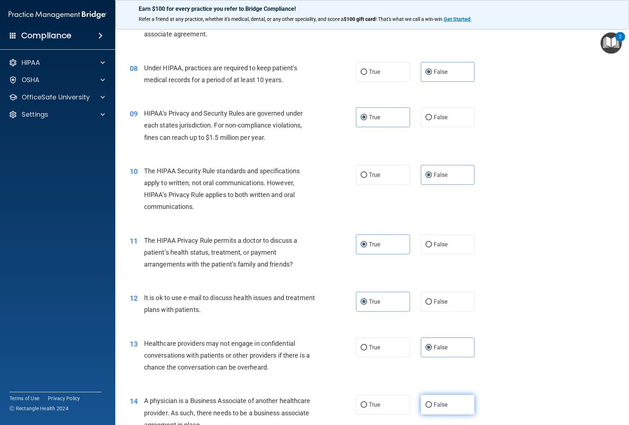
click at [432, 397] on label "False" at bounding box center [448, 405] width 54 height 20
click at [432, 402] on input "False" at bounding box center [428, 404] width 6 height 5
radio input "true"
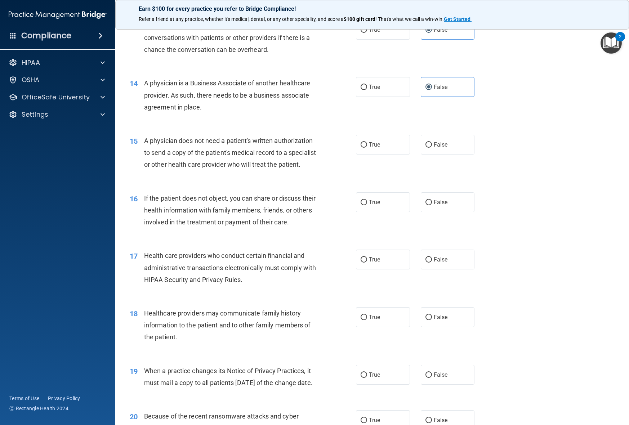
scroll to position [750, 0]
click at [385, 149] on label "True" at bounding box center [383, 146] width 54 height 20
click at [367, 149] on input "True" at bounding box center [364, 145] width 6 height 5
radio input "true"
click at [385, 213] on label "True" at bounding box center [383, 203] width 54 height 20
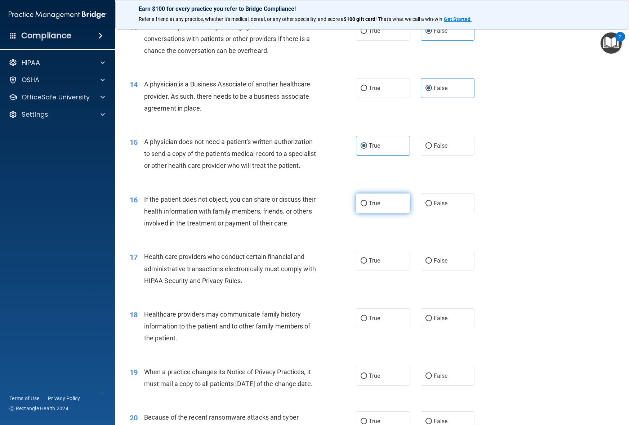
click at [367, 206] on input "True" at bounding box center [364, 203] width 6 height 5
radio input "true"
click at [380, 268] on label "True" at bounding box center [383, 261] width 54 height 20
click at [367, 264] on input "True" at bounding box center [364, 260] width 6 height 5
radio input "true"
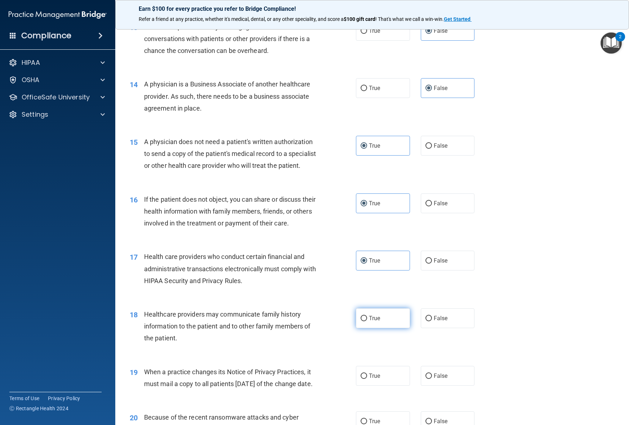
click at [382, 322] on label "True" at bounding box center [383, 318] width 54 height 20
click at [367, 321] on input "True" at bounding box center [364, 318] width 6 height 5
radio input "true"
click at [378, 379] on span "True" at bounding box center [374, 375] width 11 height 7
click at [367, 379] on input "True" at bounding box center [364, 376] width 6 height 5
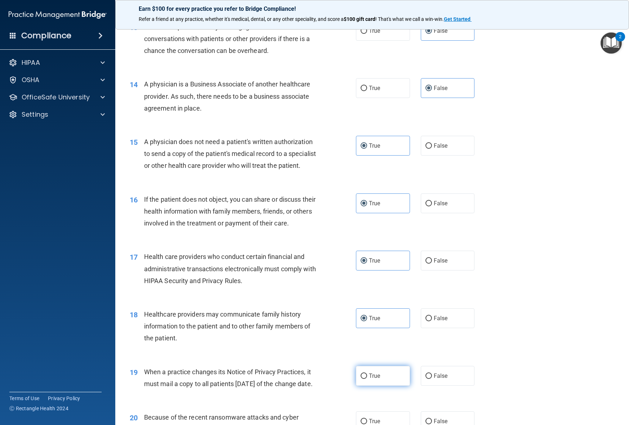
radio input "true"
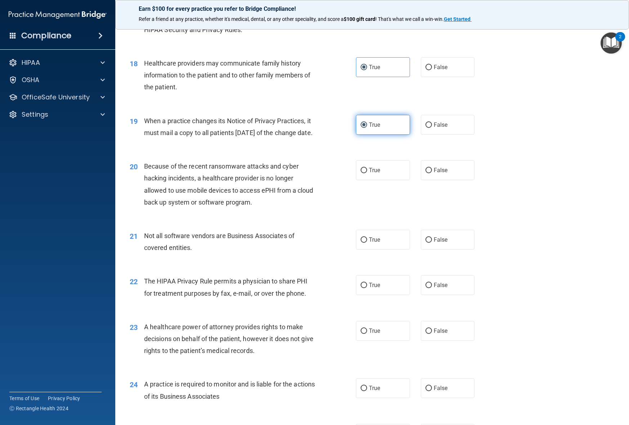
scroll to position [1002, 0]
click at [470, 134] on label "False" at bounding box center [448, 125] width 54 height 20
click at [432, 128] on input "False" at bounding box center [428, 124] width 6 height 5
radio input "true"
radio input "false"
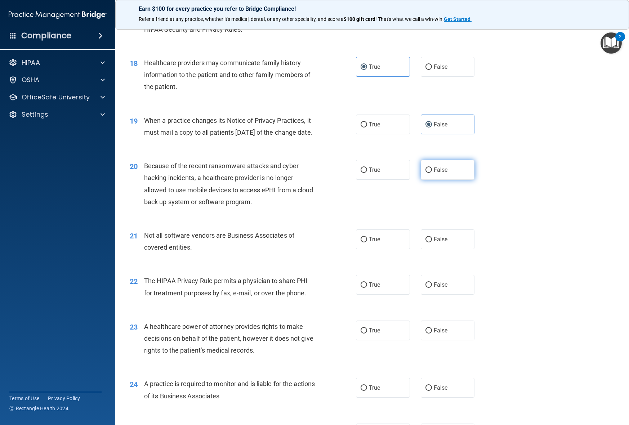
click at [450, 180] on label "False" at bounding box center [448, 170] width 54 height 20
click at [432, 173] on input "False" at bounding box center [428, 169] width 6 height 5
radio input "true"
click at [377, 249] on label "True" at bounding box center [383, 239] width 54 height 20
click at [367, 242] on input "True" at bounding box center [364, 239] width 6 height 5
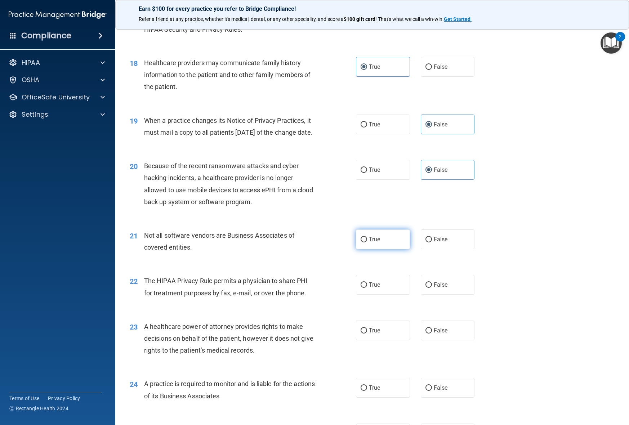
radio input "true"
click at [377, 288] on span "True" at bounding box center [374, 284] width 11 height 7
click at [367, 288] on input "True" at bounding box center [364, 284] width 6 height 5
radio input "true"
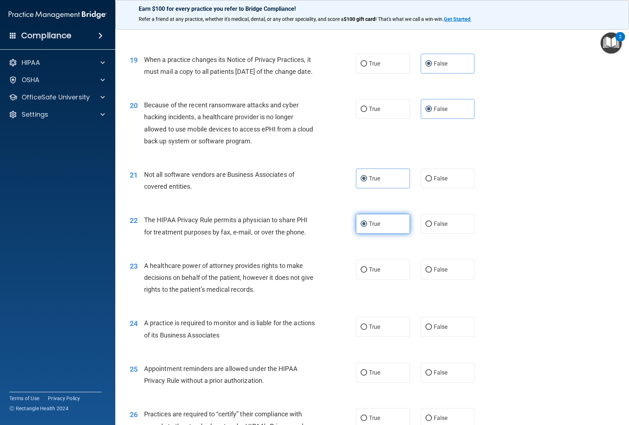
scroll to position [1065, 0]
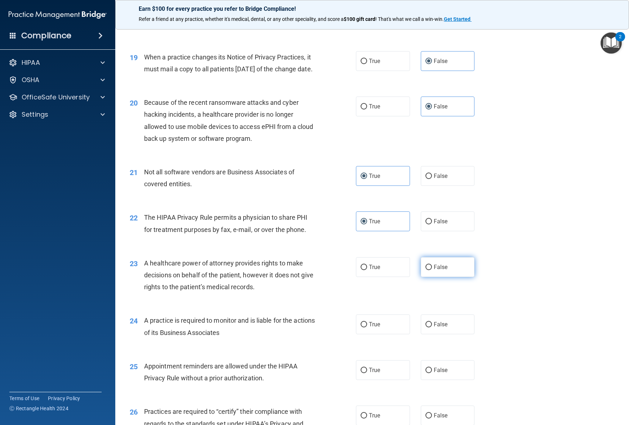
click at [447, 277] on div "True False" at bounding box center [420, 267] width 129 height 20
click at [455, 277] on label "False" at bounding box center [448, 267] width 54 height 20
click at [432, 270] on input "False" at bounding box center [428, 267] width 6 height 5
radio input "true"
click at [390, 334] on label "True" at bounding box center [383, 324] width 54 height 20
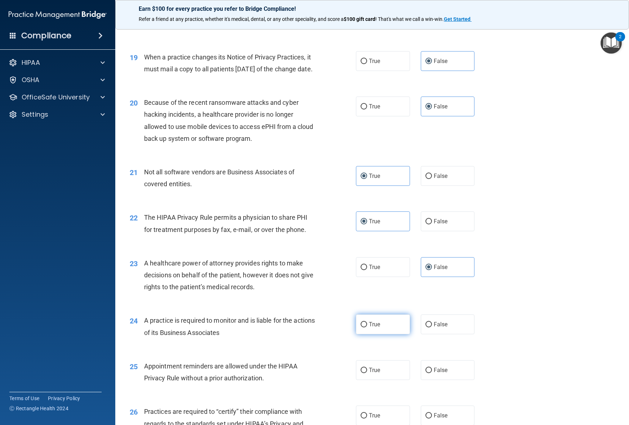
click at [367, 327] on input "True" at bounding box center [364, 324] width 6 height 5
radio input "true"
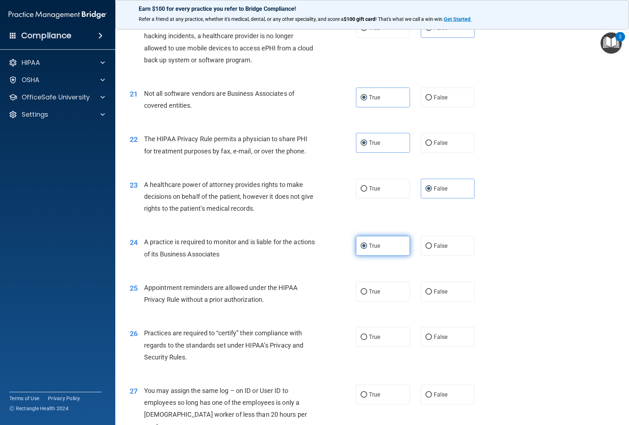
scroll to position [1144, 0]
click at [390, 301] on label "True" at bounding box center [383, 291] width 54 height 20
click at [367, 294] on input "True" at bounding box center [364, 291] width 6 height 5
radio input "true"
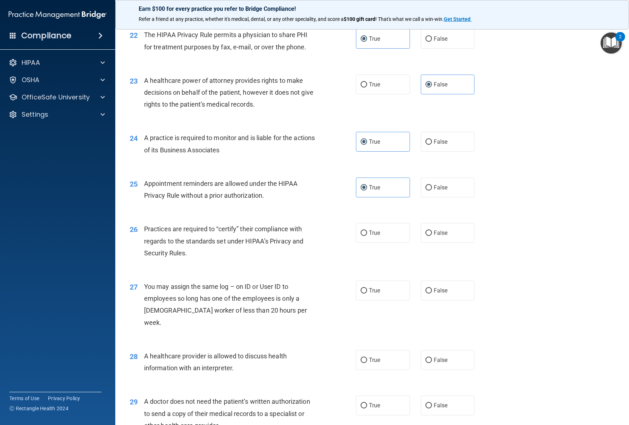
scroll to position [1262, 0]
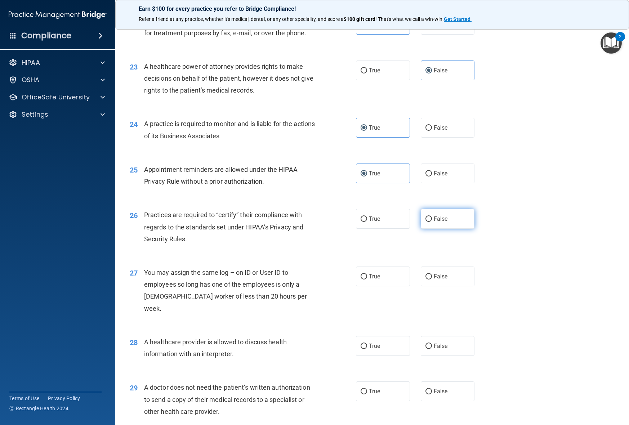
click at [447, 229] on label "False" at bounding box center [448, 219] width 54 height 20
click at [432, 222] on input "False" at bounding box center [428, 218] width 6 height 5
radio input "true"
click at [447, 286] on label "False" at bounding box center [448, 277] width 54 height 20
click at [432, 280] on input "False" at bounding box center [428, 276] width 6 height 5
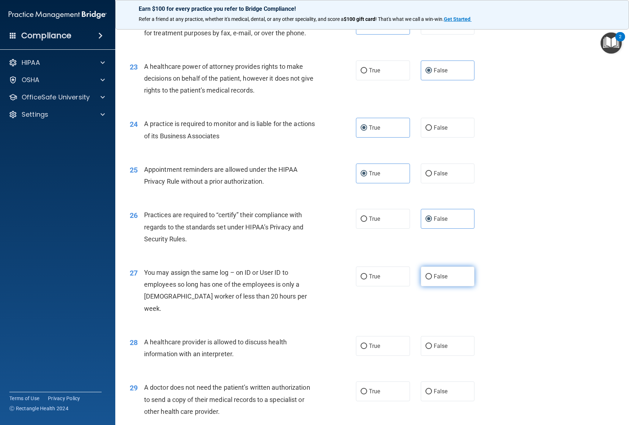
radio input "true"
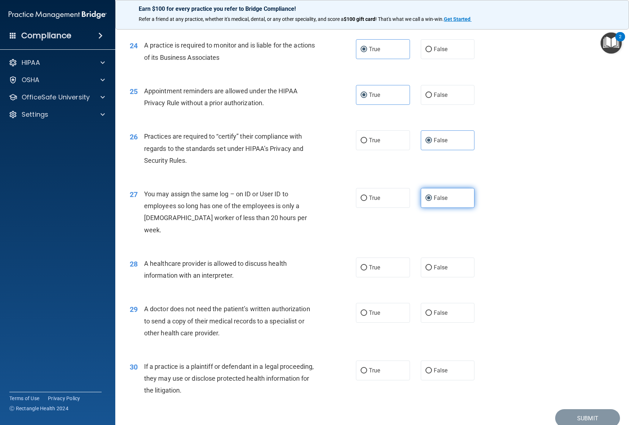
scroll to position [1340, 0]
click at [389, 275] on label "True" at bounding box center [383, 268] width 54 height 20
click at [367, 271] on input "True" at bounding box center [364, 267] width 6 height 5
radio input "true"
click at [387, 323] on label "True" at bounding box center [383, 313] width 54 height 20
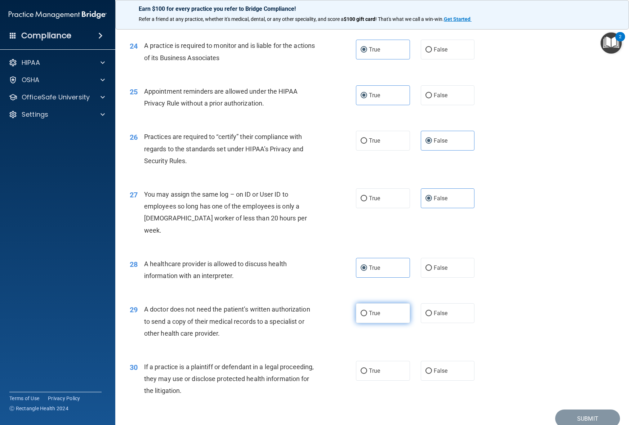
click at [367, 316] on input "True" at bounding box center [364, 313] width 6 height 5
radio input "true"
click at [383, 381] on label "True" at bounding box center [383, 371] width 54 height 20
click at [367, 374] on input "True" at bounding box center [364, 370] width 6 height 5
radio input "true"
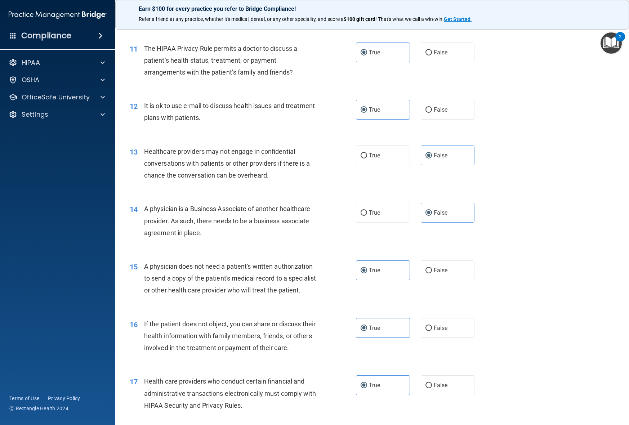
scroll to position [400, 0]
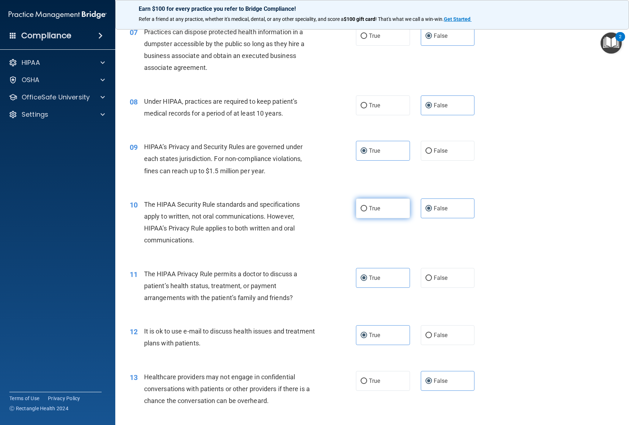
click at [371, 205] on span "True" at bounding box center [374, 208] width 11 height 7
click at [367, 206] on input "True" at bounding box center [364, 208] width 6 height 5
radio input "true"
click at [435, 225] on div "10 The HIPAA Security Rule standards and specifications apply to written, not o…" at bounding box center [372, 224] width 496 height 70
click at [442, 211] on span "False" at bounding box center [441, 208] width 14 height 7
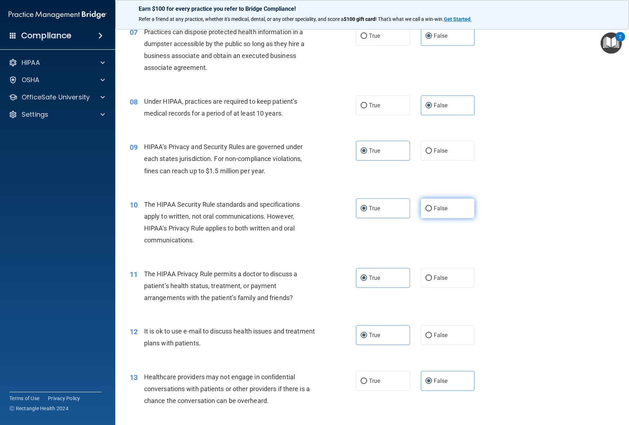
click at [432, 211] on input "False" at bounding box center [428, 208] width 6 height 5
radio input "true"
radio input "false"
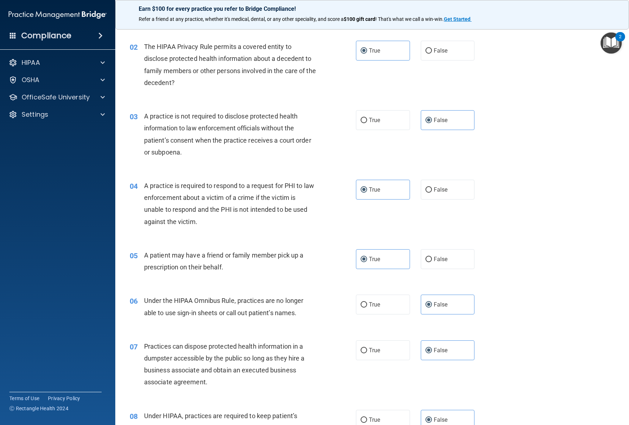
scroll to position [0, 0]
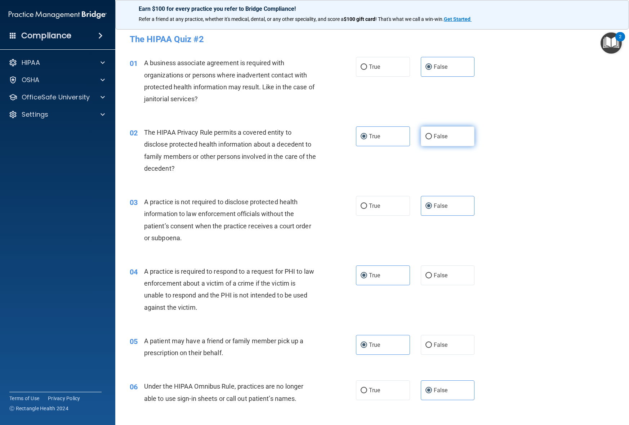
click at [447, 138] on label "False" at bounding box center [448, 136] width 54 height 20
click at [432, 138] on input "False" at bounding box center [428, 136] width 6 height 5
radio input "true"
radio input "false"
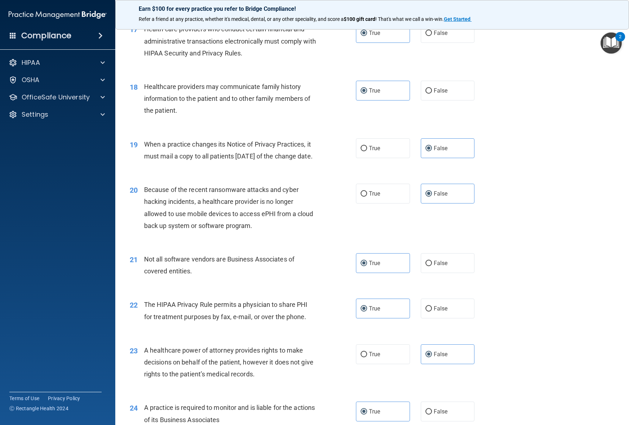
scroll to position [1383, 0]
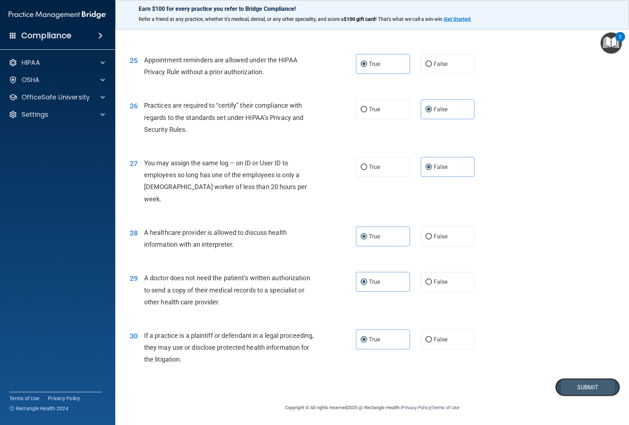
click at [583, 391] on button "Submit" at bounding box center [587, 387] width 65 height 18
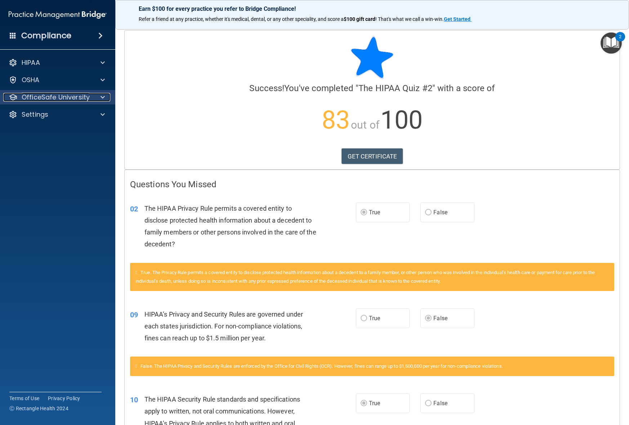
click at [75, 97] on p "OfficeSafe University" at bounding box center [56, 97] width 68 height 9
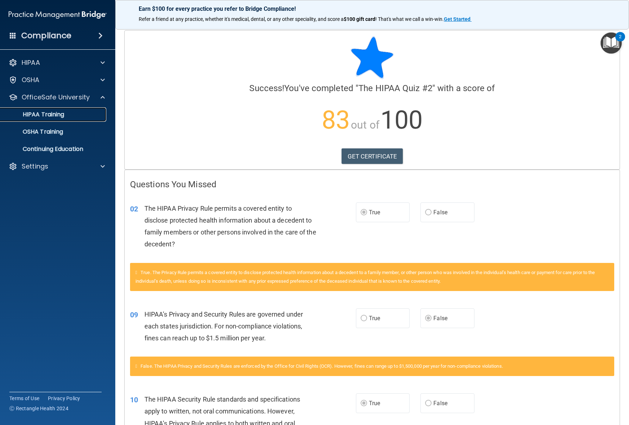
click at [75, 114] on div "HIPAA Training" at bounding box center [54, 114] width 98 height 7
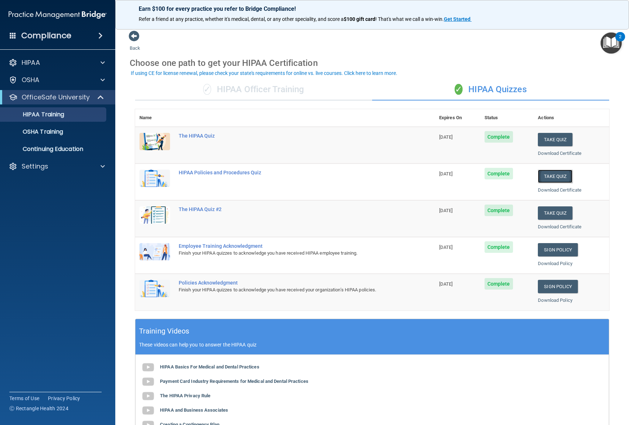
click at [558, 175] on button "Take Quiz" at bounding box center [555, 176] width 35 height 13
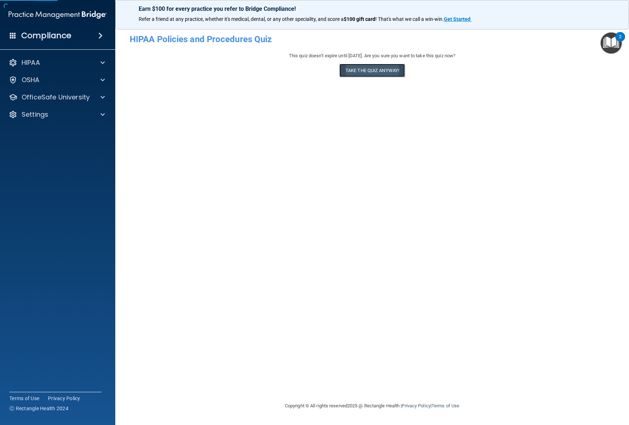
click at [365, 71] on button "Take the quiz anyway!" at bounding box center [372, 70] width 66 height 13
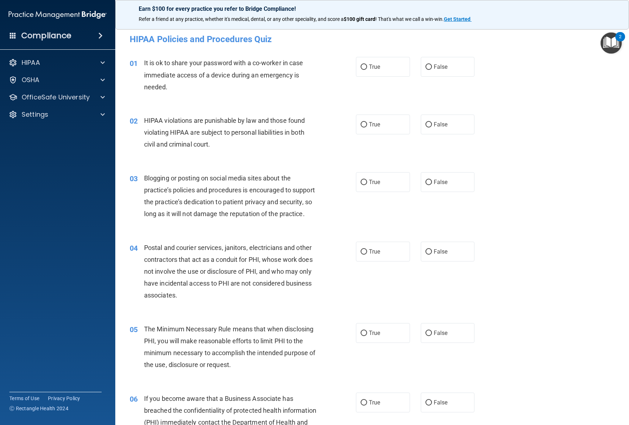
click at [134, 37] on h4 "HIPAA Policies and Procedures Quiz" at bounding box center [372, 39] width 485 height 9
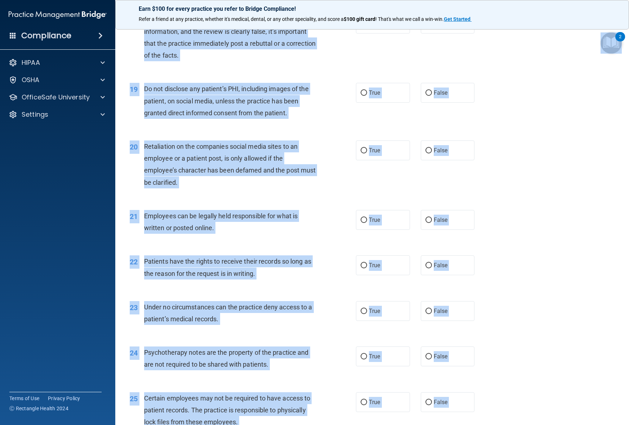
scroll to position [1515, 0]
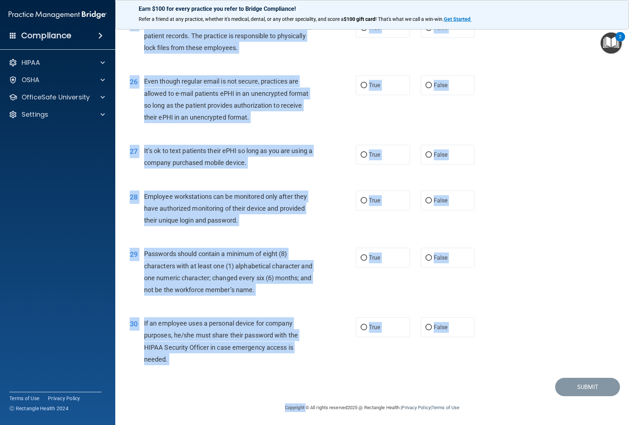
drag, startPoint x: 134, startPoint y: 37, endPoint x: 348, endPoint y: 402, distance: 422.4
click at [348, 402] on main "- HIPAA Policies and Procedures Quiz This quiz doesn’t expire until 05/27/2026.…" at bounding box center [372, 224] width 514 height 402
copy main "HIPAA Policies and Procedures Quiz This quiz doesn’t expire until 05/27/2026. A…"
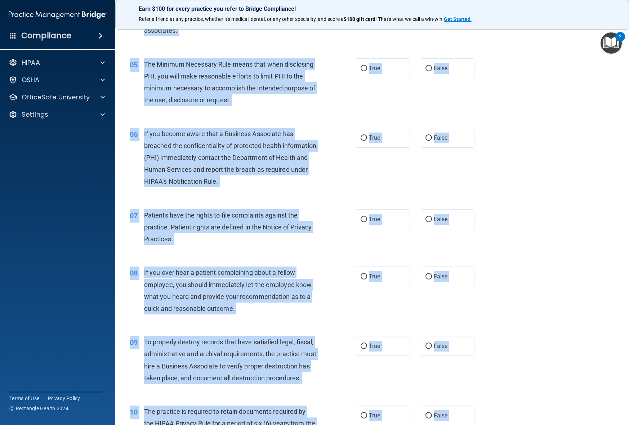
scroll to position [7, 0]
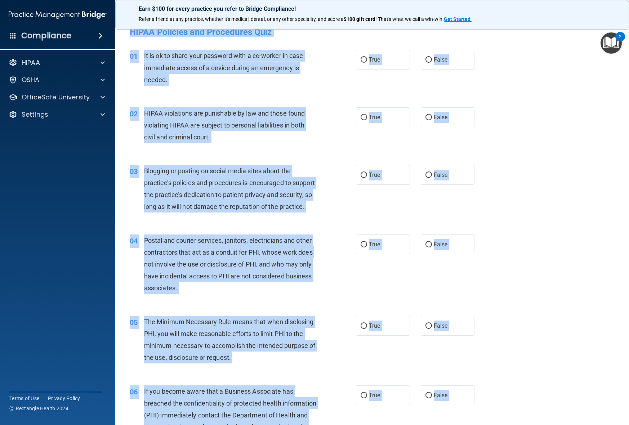
click at [256, 154] on div "02 HIPAA violations are punishable by law and those found violating HIPAA are s…" at bounding box center [372, 127] width 496 height 58
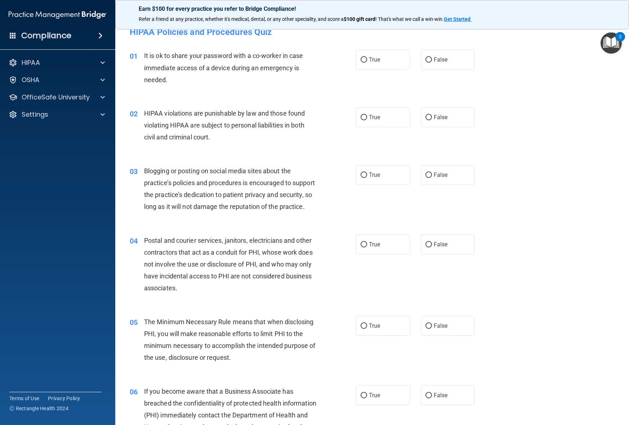
scroll to position [0, 0]
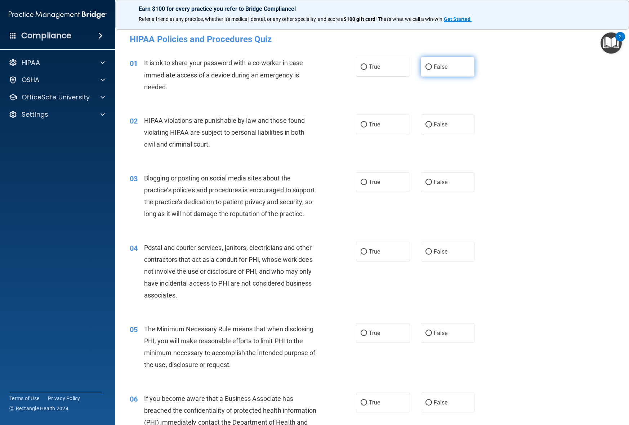
click at [434, 74] on label "False" at bounding box center [448, 67] width 54 height 20
click at [432, 70] on input "False" at bounding box center [428, 66] width 6 height 5
radio input "true"
click at [371, 112] on div "02 HIPAA violations are punishable by law and those found violating HIPAA are s…" at bounding box center [372, 135] width 496 height 58
click at [373, 121] on span "True" at bounding box center [374, 124] width 11 height 7
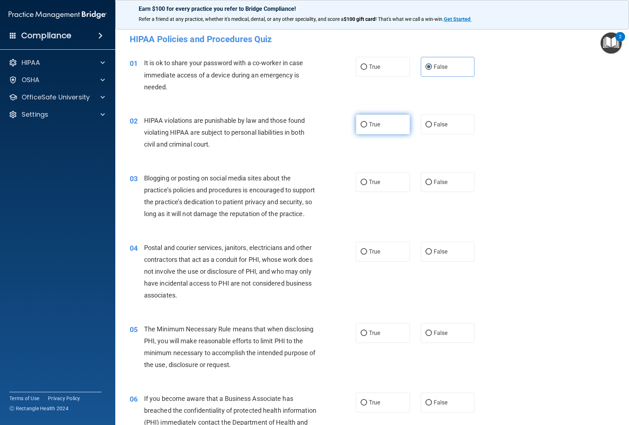
click at [367, 122] on input "True" at bounding box center [364, 124] width 6 height 5
radio input "true"
click at [434, 181] on span "False" at bounding box center [441, 182] width 14 height 7
click at [432, 181] on input "False" at bounding box center [428, 182] width 6 height 5
radio input "true"
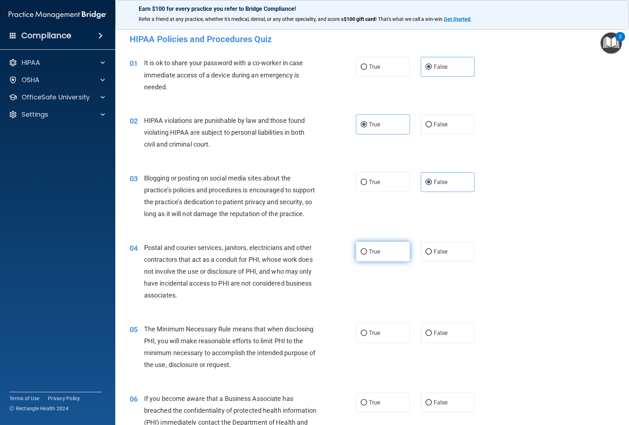
click at [379, 255] on span "True" at bounding box center [374, 251] width 11 height 7
click at [367, 255] on input "True" at bounding box center [364, 251] width 6 height 5
radio input "true"
click at [376, 313] on div "04 Postal and courier services, janitors, electricians and other contractors th…" at bounding box center [372, 273] width 496 height 81
click at [380, 343] on label "True" at bounding box center [383, 333] width 54 height 20
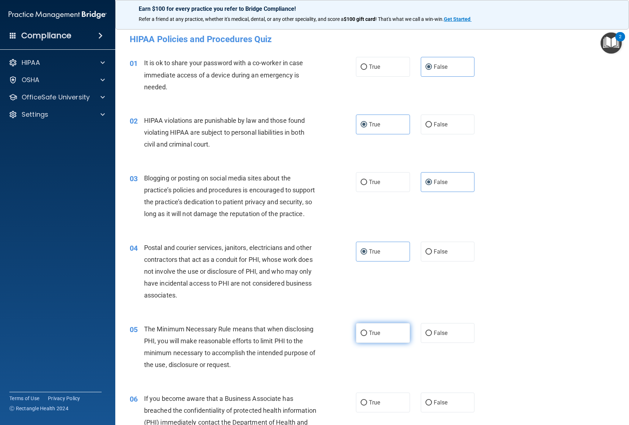
click at [367, 336] on input "True" at bounding box center [364, 333] width 6 height 5
radio input "true"
click at [445, 406] on span "False" at bounding box center [441, 402] width 14 height 7
click at [432, 406] on input "False" at bounding box center [428, 402] width 6 height 5
radio input "true"
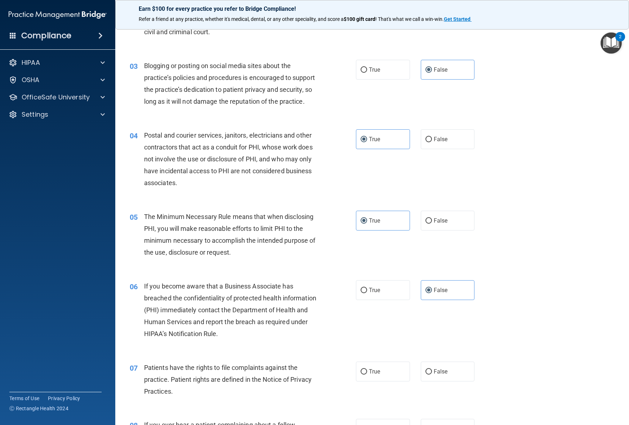
scroll to position [113, 0]
click at [381, 377] on label "True" at bounding box center [383, 371] width 54 height 20
click at [367, 374] on input "True" at bounding box center [364, 371] width 6 height 5
radio input "true"
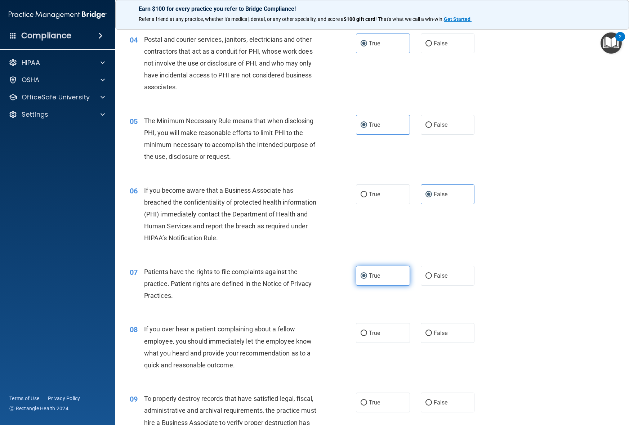
scroll to position [211, 0]
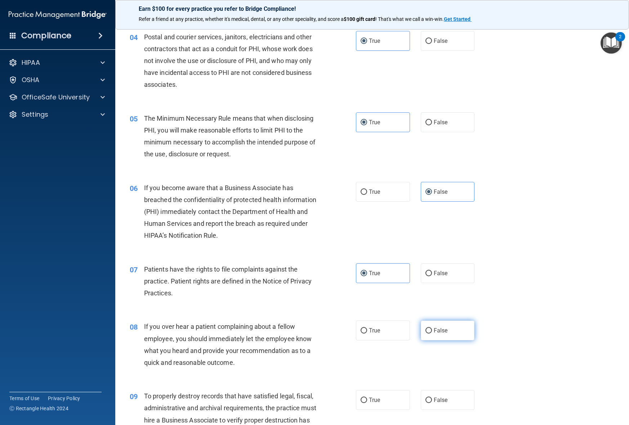
click at [445, 340] on label "False" at bounding box center [448, 331] width 54 height 20
click at [432, 334] on input "False" at bounding box center [428, 330] width 6 height 5
radio input "true"
click at [442, 403] on span "False" at bounding box center [441, 400] width 14 height 7
click at [432, 403] on input "False" at bounding box center [428, 400] width 6 height 5
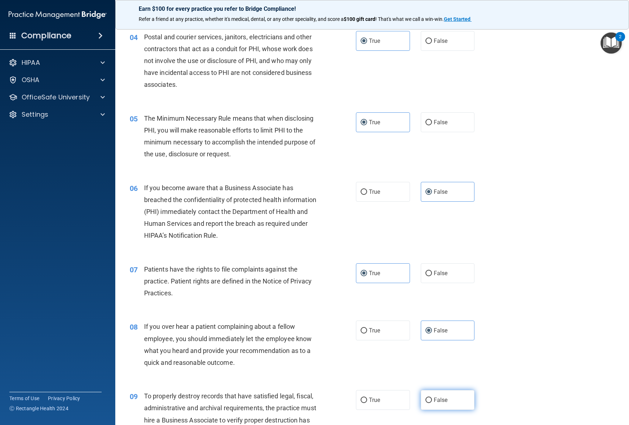
radio input "true"
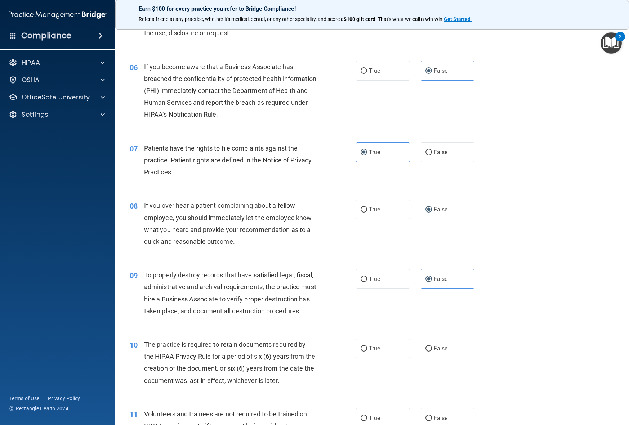
scroll to position [343, 0]
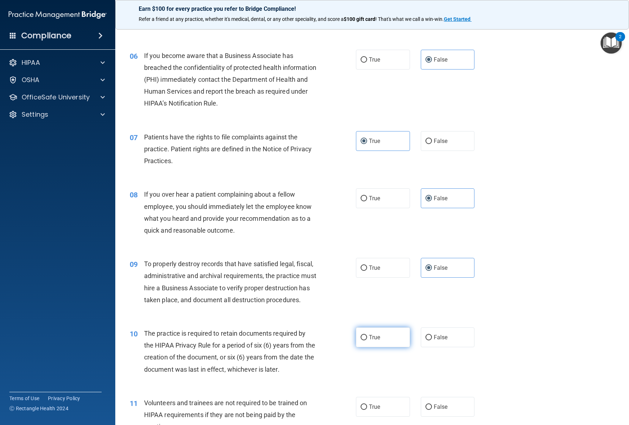
click at [373, 345] on label "True" at bounding box center [383, 337] width 54 height 20
click at [367, 340] on input "True" at bounding box center [364, 337] width 6 height 5
radio input "true"
click at [448, 417] on label "False" at bounding box center [448, 407] width 54 height 20
click at [432, 410] on input "False" at bounding box center [428, 406] width 6 height 5
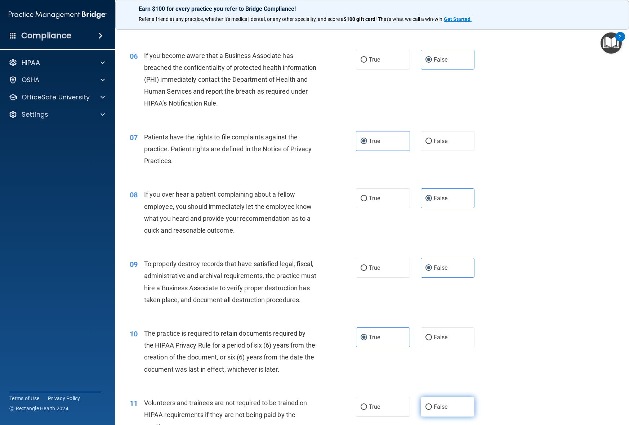
radio input "true"
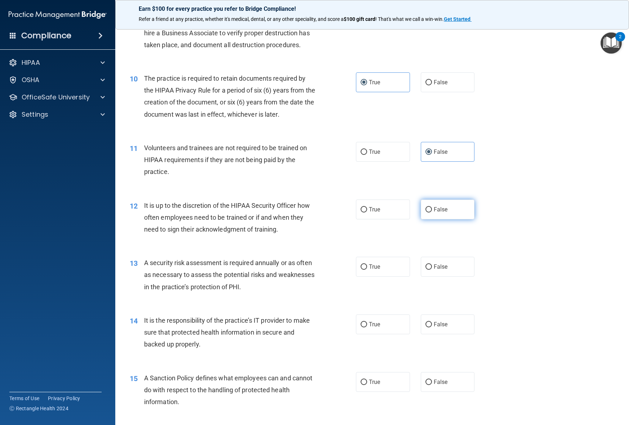
scroll to position [600, 0]
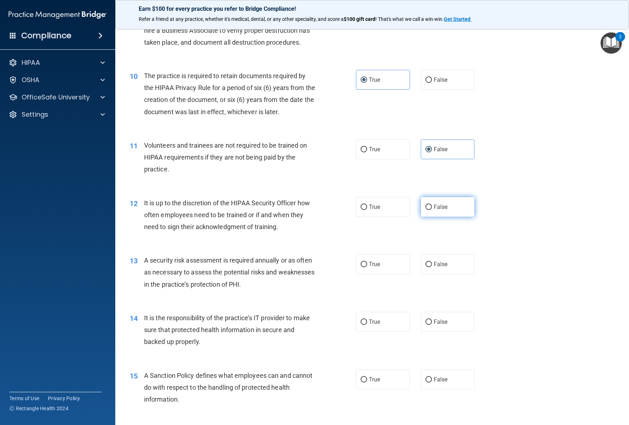
click at [446, 210] on span "False" at bounding box center [441, 207] width 14 height 7
click at [432, 210] on input "False" at bounding box center [428, 207] width 6 height 5
radio input "true"
click at [384, 274] on label "True" at bounding box center [383, 264] width 54 height 20
click at [367, 267] on input "True" at bounding box center [364, 264] width 6 height 5
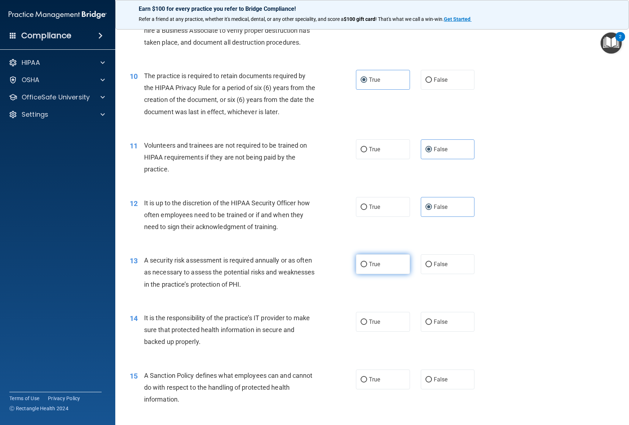
radio input "true"
click at [381, 274] on label "True" at bounding box center [383, 264] width 54 height 20
click at [367, 267] on input "True" at bounding box center [364, 264] width 6 height 5
click at [429, 326] on label "False" at bounding box center [448, 322] width 54 height 20
click at [429, 325] on input "False" at bounding box center [428, 321] width 6 height 5
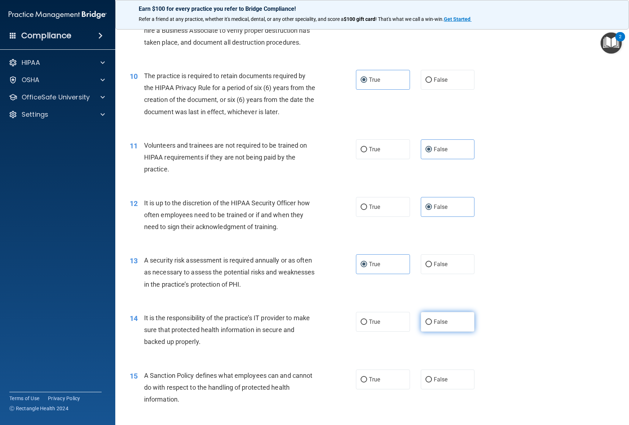
radio input "true"
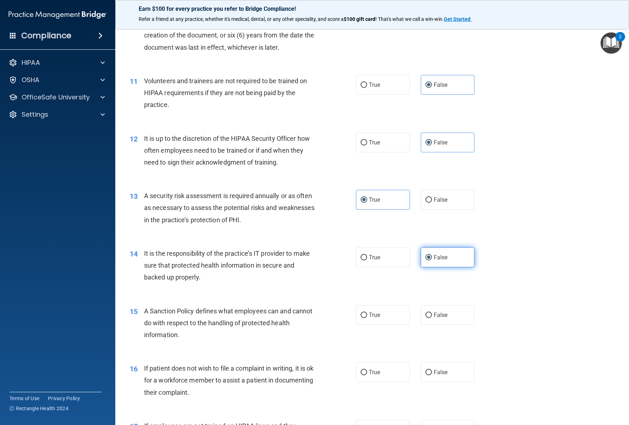
scroll to position [668, 0]
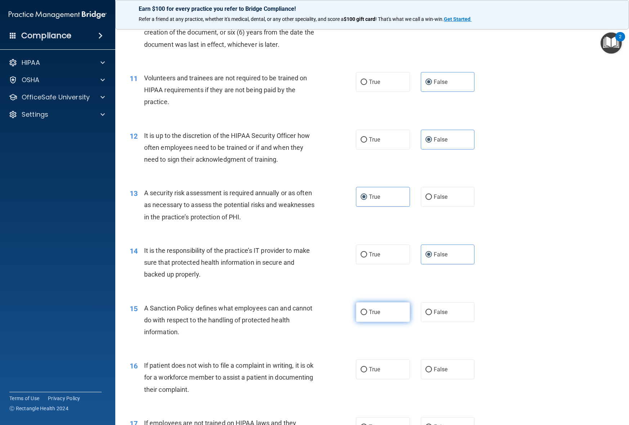
click at [395, 318] on label "True" at bounding box center [383, 312] width 54 height 20
click at [367, 315] on input "True" at bounding box center [364, 312] width 6 height 5
radio input "true"
click at [390, 393] on div "16 If patient does not wish to file a complaint in writing, it is ok for a work…" at bounding box center [372, 379] width 496 height 58
click at [393, 379] on label "True" at bounding box center [383, 369] width 54 height 20
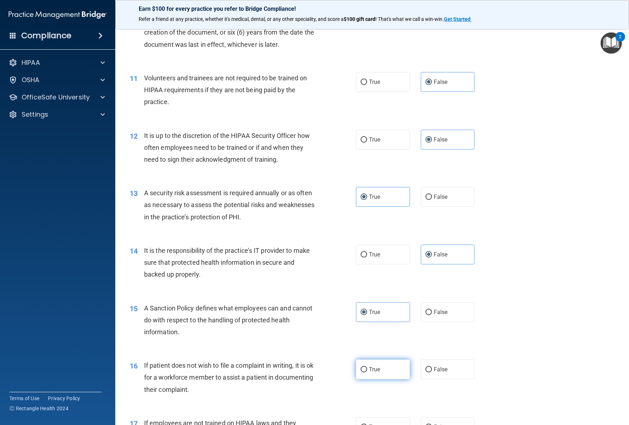
click at [367, 372] on input "True" at bounding box center [364, 369] width 6 height 5
radio input "true"
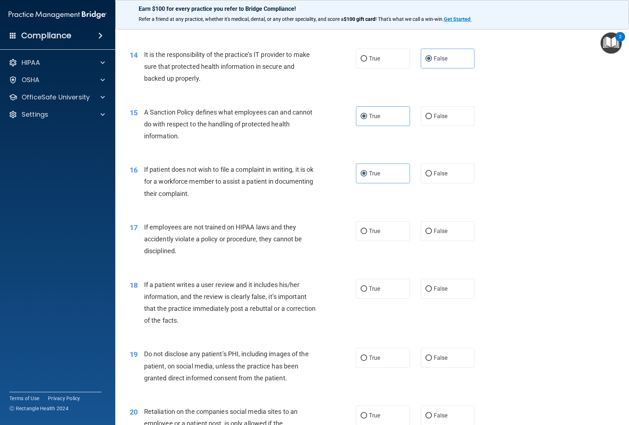
scroll to position [864, 0]
click at [451, 241] on label "False" at bounding box center [448, 231] width 54 height 20
click at [432, 234] on input "False" at bounding box center [428, 230] width 6 height 5
radio input "true"
click at [446, 286] on div "18 If a patient writes a user review and it includes his/her information, and t…" at bounding box center [372, 304] width 496 height 70
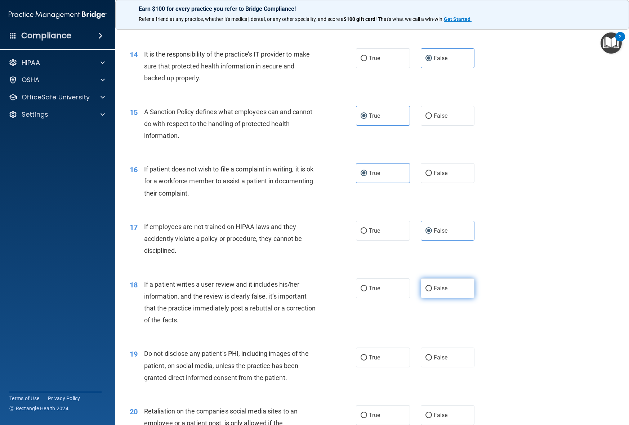
click at [446, 292] on span "False" at bounding box center [441, 288] width 14 height 7
click at [432, 291] on input "False" at bounding box center [428, 288] width 6 height 5
radio input "true"
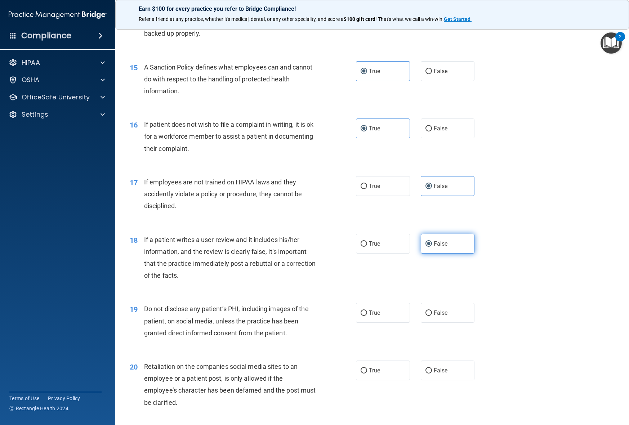
scroll to position [917, 0]
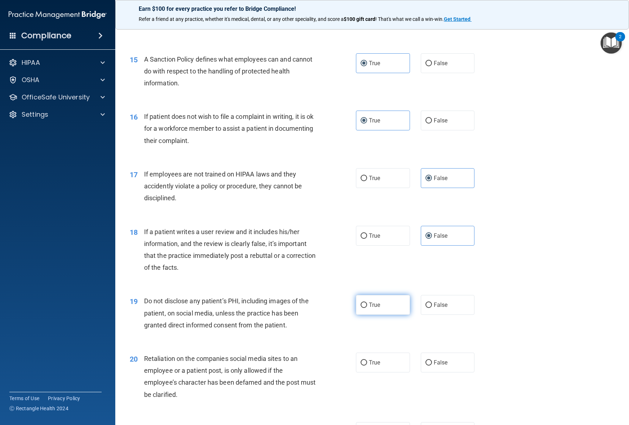
click at [376, 312] on label "True" at bounding box center [383, 305] width 54 height 20
click at [367, 308] on input "True" at bounding box center [364, 305] width 6 height 5
radio input "true"
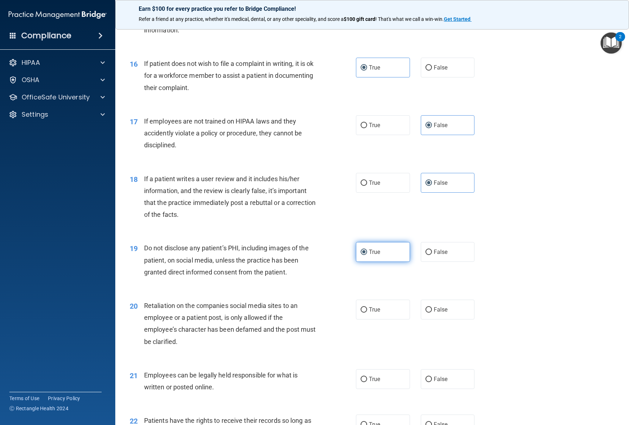
scroll to position [992, 0]
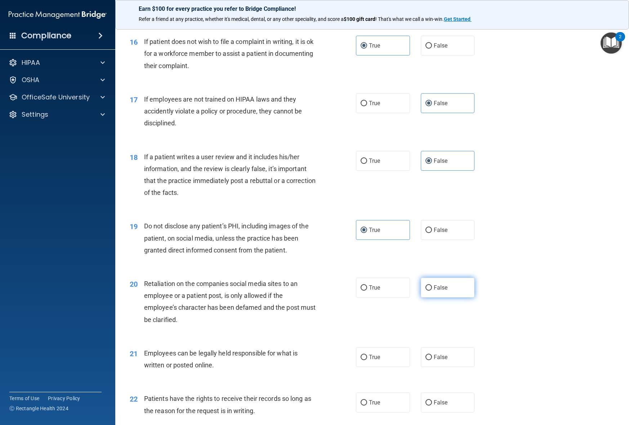
click at [438, 291] on span "False" at bounding box center [441, 287] width 14 height 7
click at [432, 291] on input "False" at bounding box center [428, 287] width 6 height 5
radio input "true"
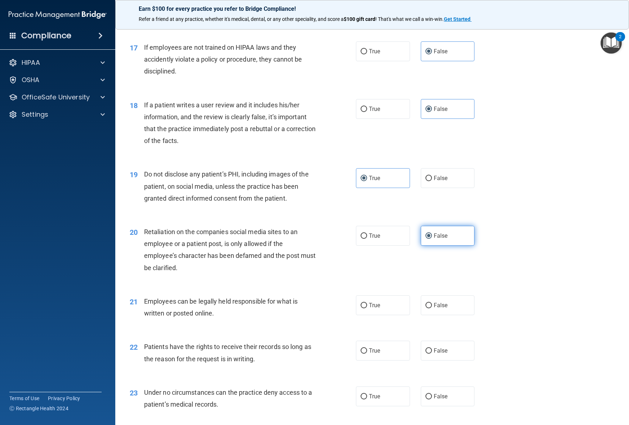
scroll to position [1044, 0]
click at [374, 315] on label "True" at bounding box center [383, 305] width 54 height 20
click at [367, 308] on input "True" at bounding box center [364, 305] width 6 height 5
radio input "true"
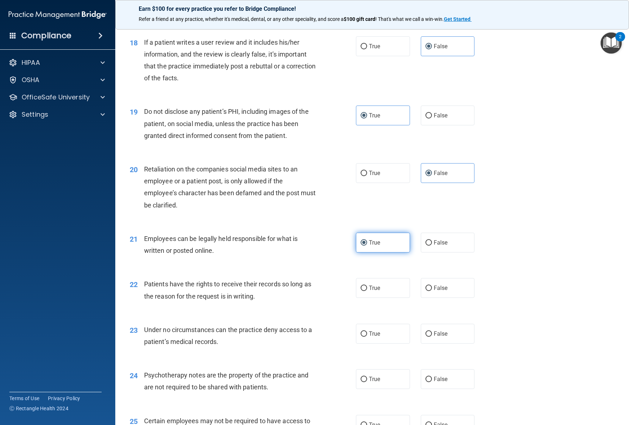
scroll to position [1107, 0]
click at [444, 298] on label "False" at bounding box center [448, 288] width 54 height 20
click at [432, 291] on input "False" at bounding box center [428, 287] width 6 height 5
radio input "true"
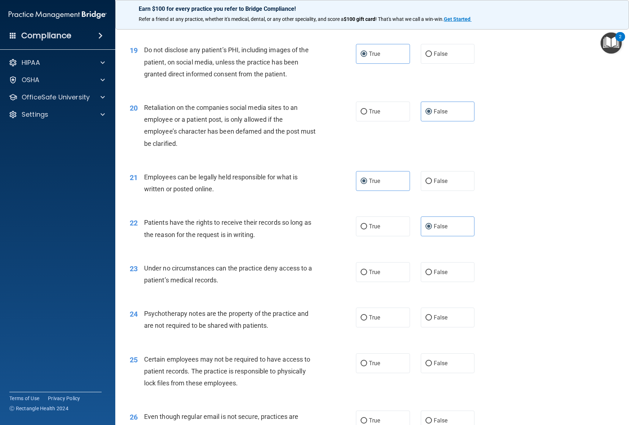
click at [456, 299] on div "23 Under no circumstances can the practice deny access to a patient’s medical r…" at bounding box center [372, 275] width 496 height 45
click at [450, 276] on label "False" at bounding box center [448, 272] width 54 height 20
click at [432, 275] on input "False" at bounding box center [428, 272] width 6 height 5
radio input "true"
click at [386, 299] on div "23 Under no circumstances can the practice deny access to a patient’s medical r…" at bounding box center [372, 275] width 496 height 45
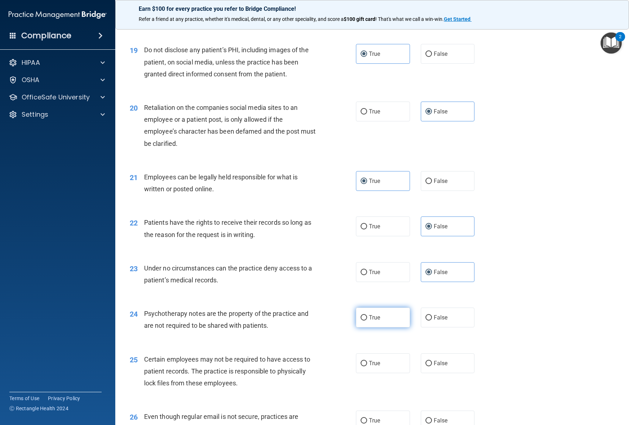
click at [386, 322] on label "True" at bounding box center [383, 318] width 54 height 20
click at [367, 321] on input "True" at bounding box center [364, 317] width 6 height 5
radio input "true"
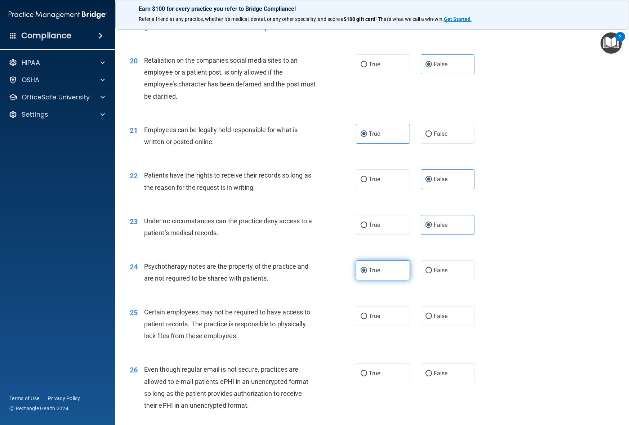
scroll to position [1228, 0]
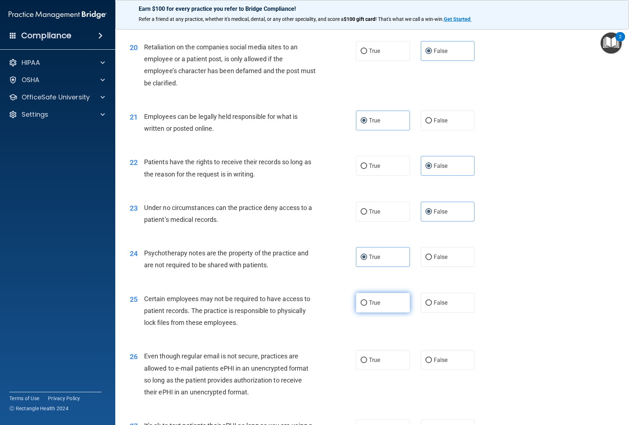
click at [390, 313] on label "True" at bounding box center [383, 303] width 54 height 20
click at [367, 306] on input "True" at bounding box center [364, 302] width 6 height 5
radio input "true"
click at [385, 370] on label "True" at bounding box center [383, 360] width 54 height 20
click at [367, 363] on input "True" at bounding box center [364, 360] width 6 height 5
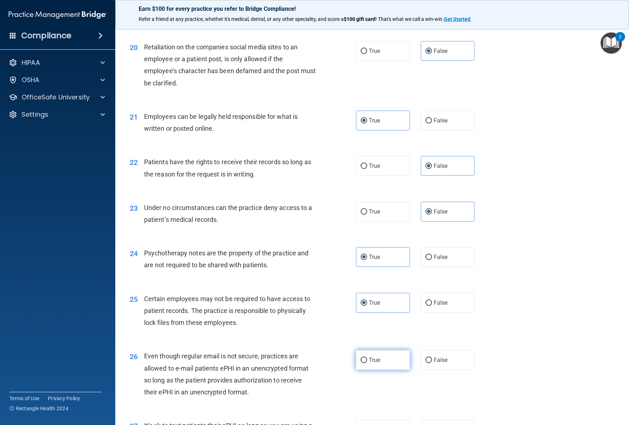
radio input "true"
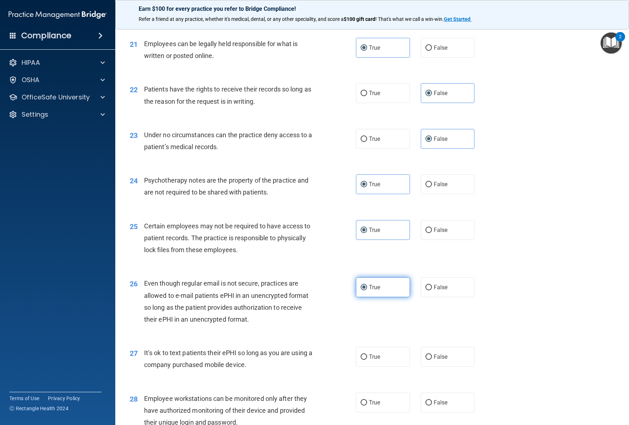
scroll to position [1301, 0]
click at [386, 361] on label "True" at bounding box center [383, 357] width 54 height 20
click at [367, 359] on input "True" at bounding box center [364, 356] width 6 height 5
radio input "true"
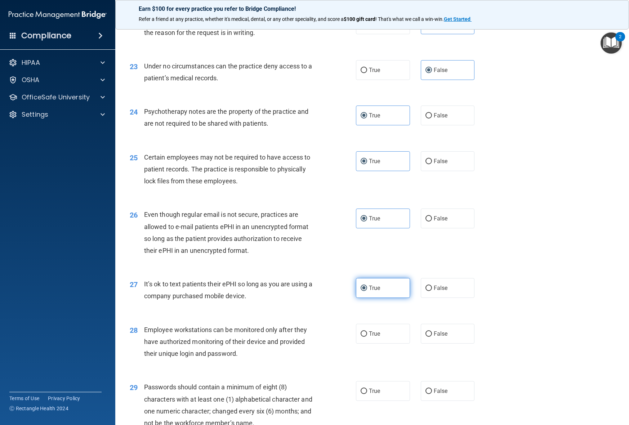
scroll to position [1371, 0]
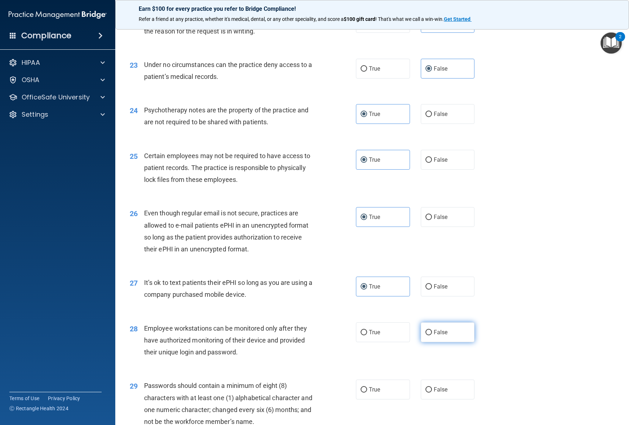
click at [433, 340] on label "False" at bounding box center [448, 332] width 54 height 20
click at [432, 335] on input "False" at bounding box center [428, 332] width 6 height 5
radio input "true"
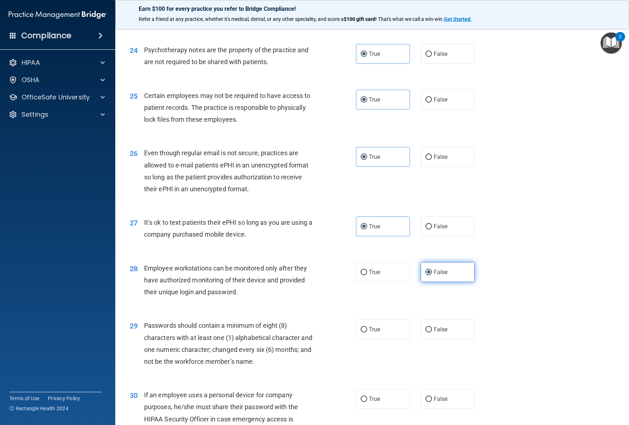
scroll to position [1440, 0]
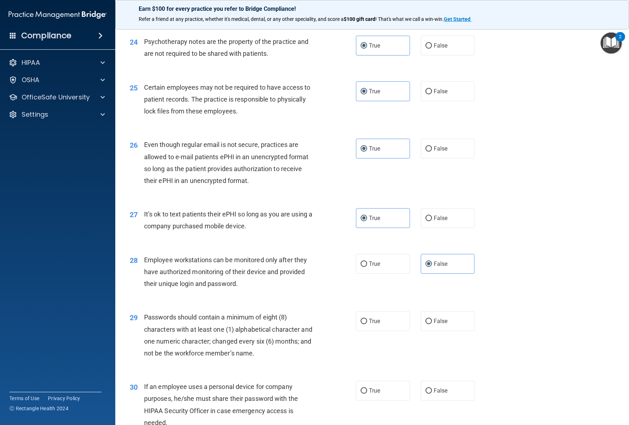
click at [446, 256] on div "28 Employee workstations can be monitored only after they have authorized monit…" at bounding box center [372, 274] width 496 height 58
click at [446, 222] on span "False" at bounding box center [441, 218] width 14 height 7
click at [432, 221] on input "False" at bounding box center [428, 218] width 6 height 5
radio input "true"
radio input "false"
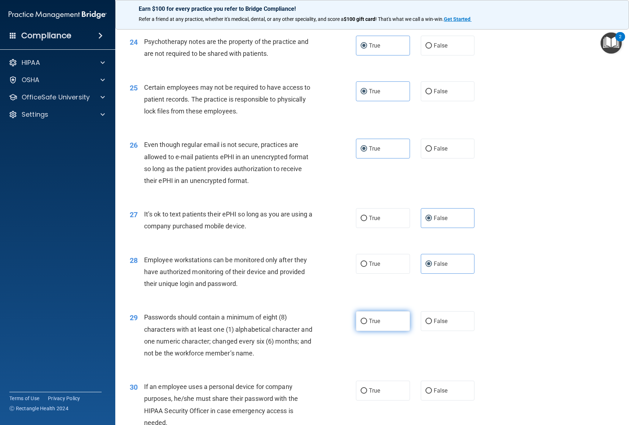
click at [388, 331] on label "True" at bounding box center [383, 321] width 54 height 20
click at [367, 324] on input "True" at bounding box center [364, 321] width 6 height 5
radio input "true"
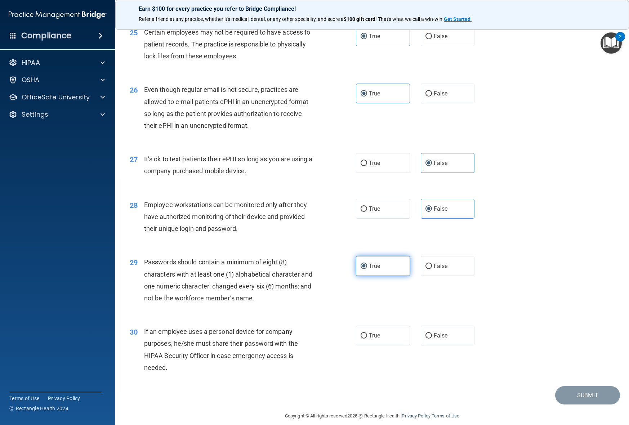
scroll to position [1496, 0]
click at [442, 342] on label "False" at bounding box center [448, 335] width 54 height 20
click at [432, 338] on input "False" at bounding box center [428, 334] width 6 height 5
radio input "true"
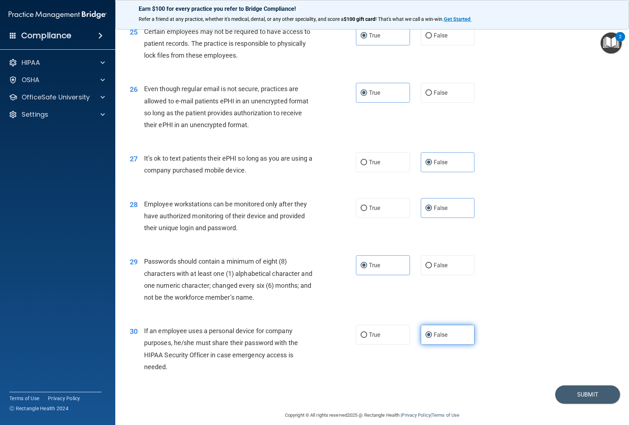
scroll to position [1515, 0]
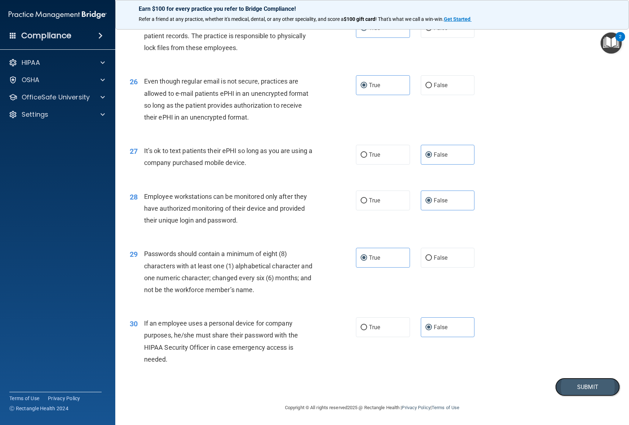
click at [571, 379] on button "Submit" at bounding box center [587, 387] width 65 height 18
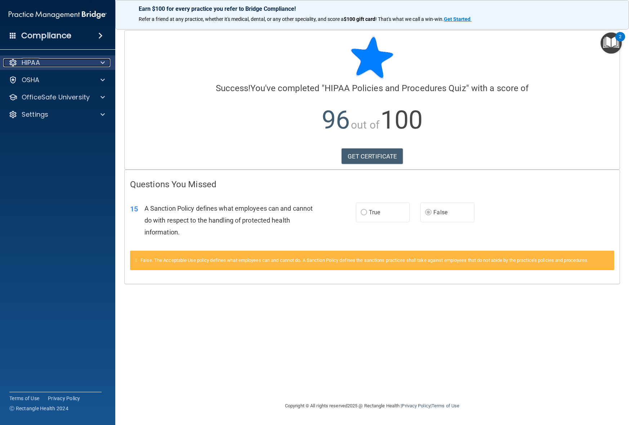
click at [79, 65] on div "HIPAA" at bounding box center [47, 62] width 89 height 9
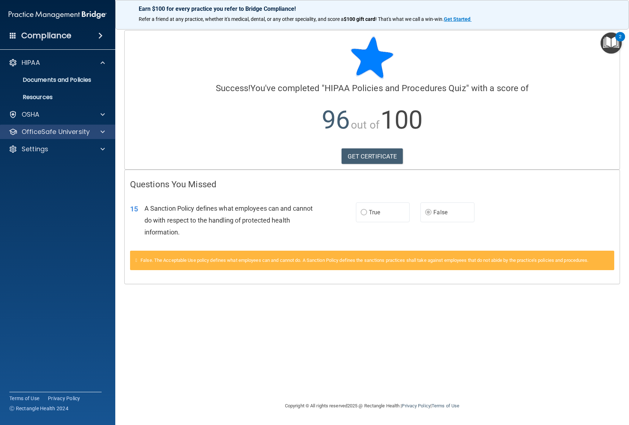
click at [77, 126] on div "OfficeSafe University" at bounding box center [58, 132] width 116 height 14
click at [76, 130] on p "OfficeSafe University" at bounding box center [56, 132] width 68 height 9
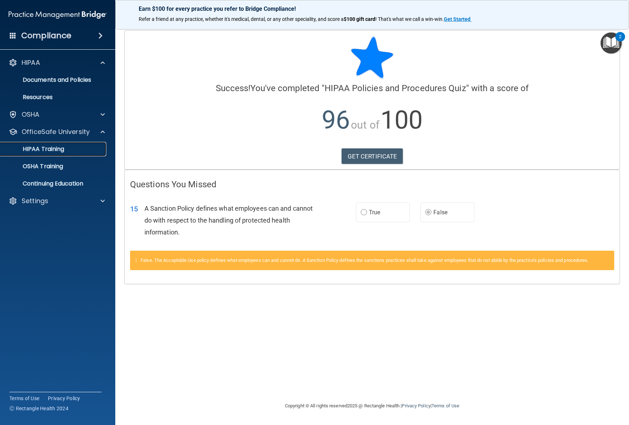
click at [81, 149] on div "HIPAA Training" at bounding box center [54, 149] width 98 height 7
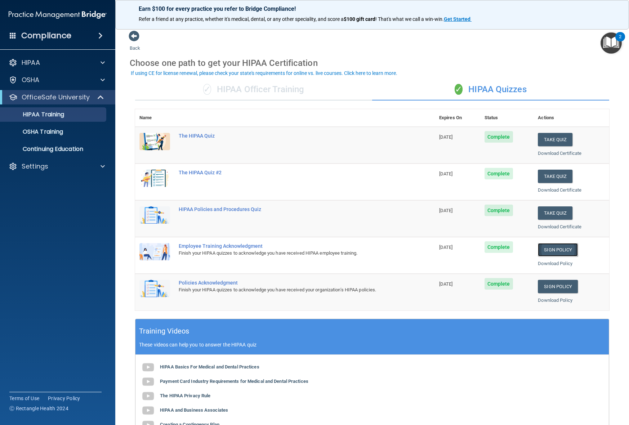
click at [560, 251] on link "Sign Policy" at bounding box center [558, 249] width 40 height 13
click at [53, 131] on p "OSHA Training" at bounding box center [34, 131] width 58 height 7
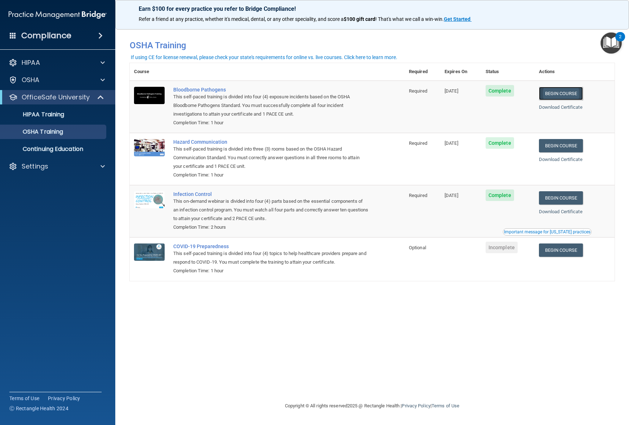
click at [565, 90] on link "Begin Course" at bounding box center [561, 93] width 44 height 13
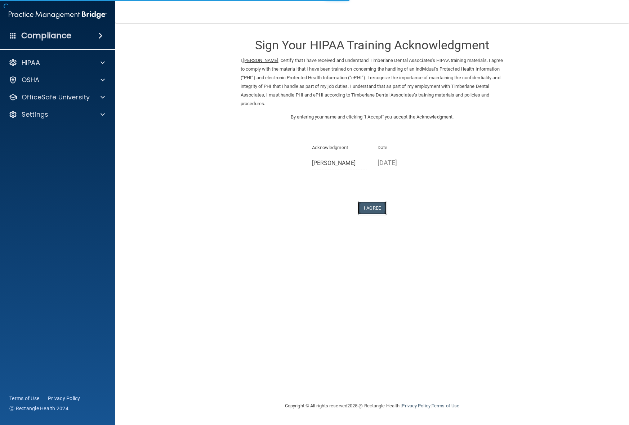
click at [378, 201] on button "I Agree" at bounding box center [372, 207] width 29 height 13
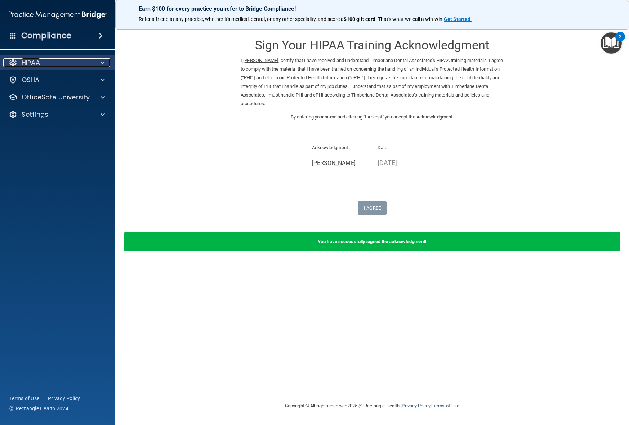
click at [81, 61] on div "HIPAA" at bounding box center [47, 62] width 89 height 9
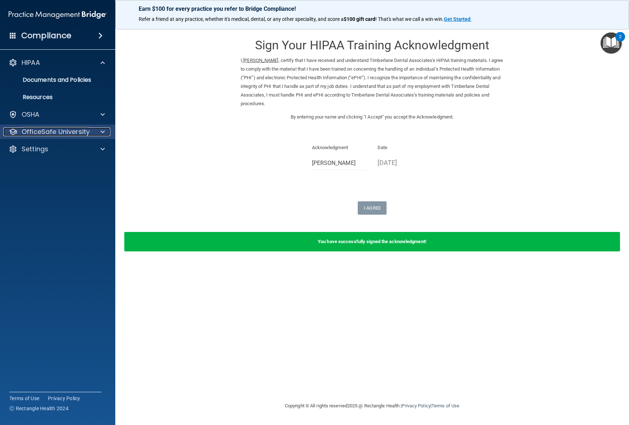
click at [68, 128] on p "OfficeSafe University" at bounding box center [56, 132] width 68 height 9
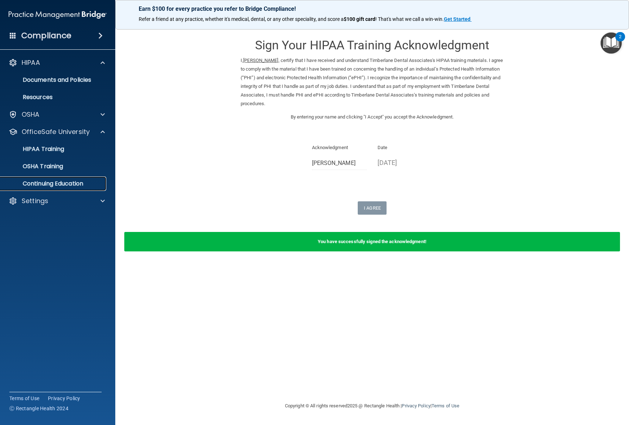
click at [66, 181] on p "Continuing Education" at bounding box center [54, 183] width 98 height 7
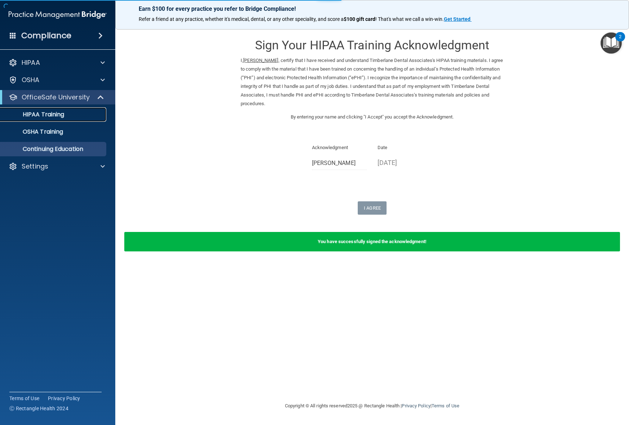
click at [67, 116] on div "HIPAA Training" at bounding box center [54, 114] width 98 height 7
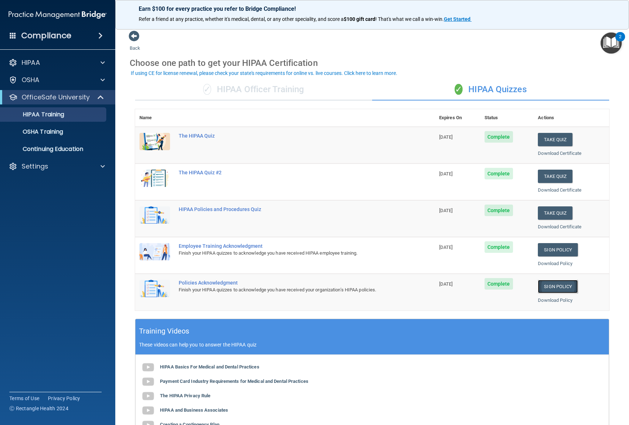
click at [560, 287] on link "Sign Policy" at bounding box center [558, 286] width 40 height 13
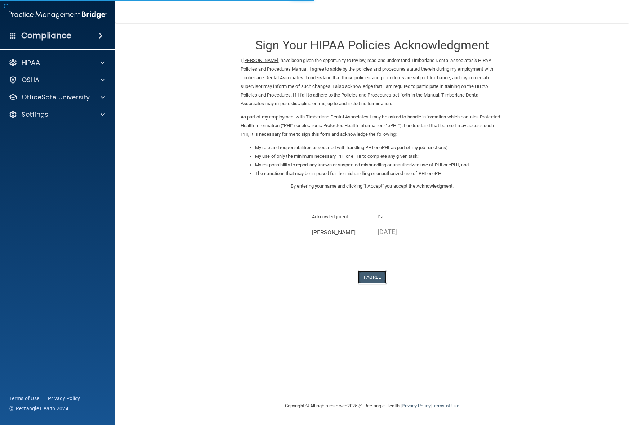
click at [371, 272] on button "I Agree" at bounding box center [372, 277] width 29 height 13
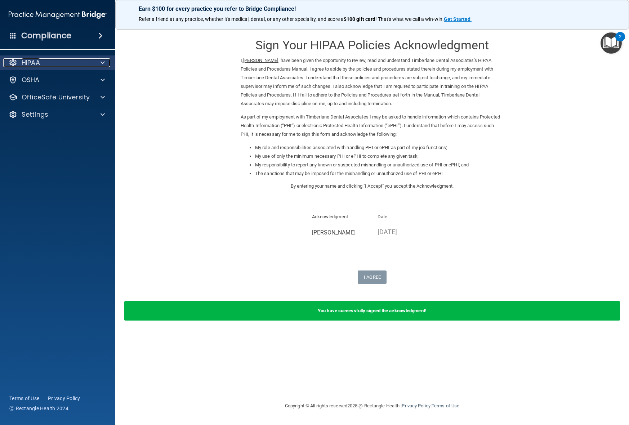
click at [67, 59] on div "HIPAA" at bounding box center [47, 62] width 89 height 9
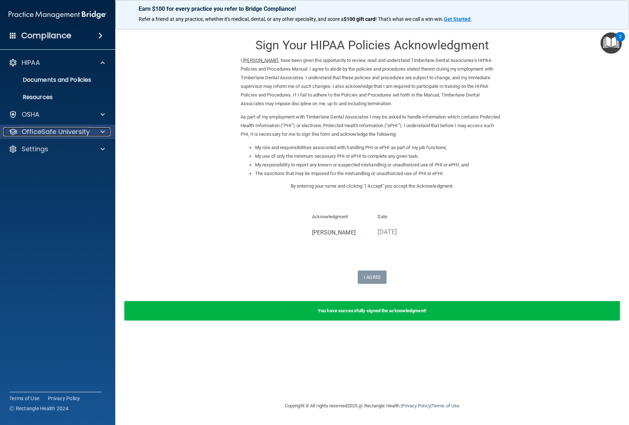
click at [63, 129] on p "OfficeSafe University" at bounding box center [56, 132] width 68 height 9
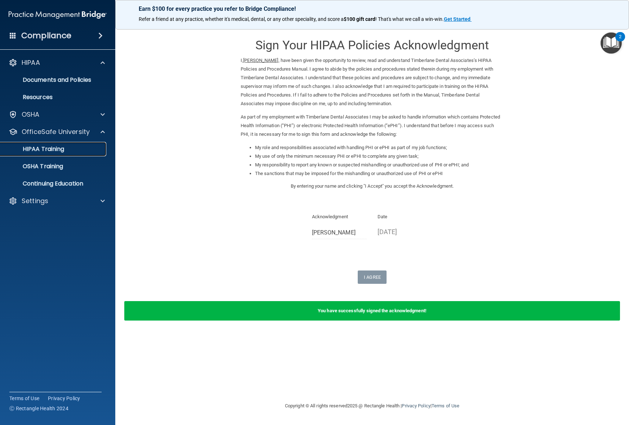
click at [76, 149] on div "HIPAA Training" at bounding box center [54, 149] width 98 height 7
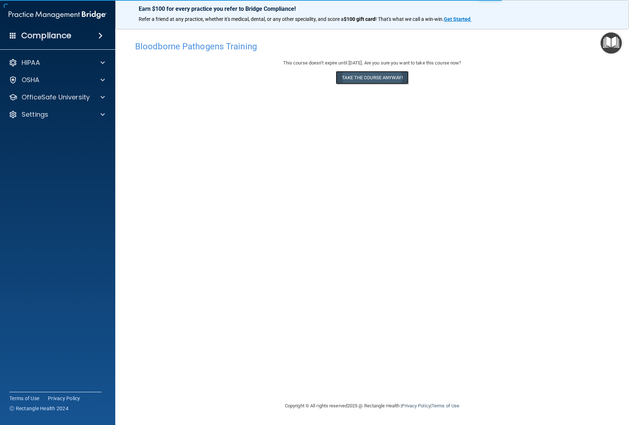
click at [378, 79] on button "Take the course anyway!" at bounding box center [372, 77] width 72 height 13
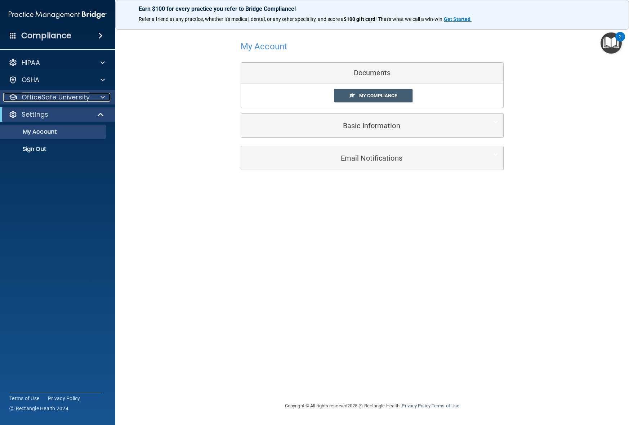
click at [73, 94] on p "OfficeSafe University" at bounding box center [56, 97] width 68 height 9
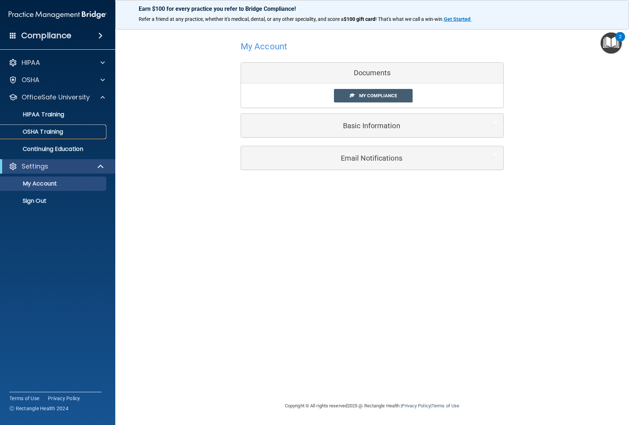
click at [71, 128] on link "OSHA Training" at bounding box center [49, 132] width 113 height 14
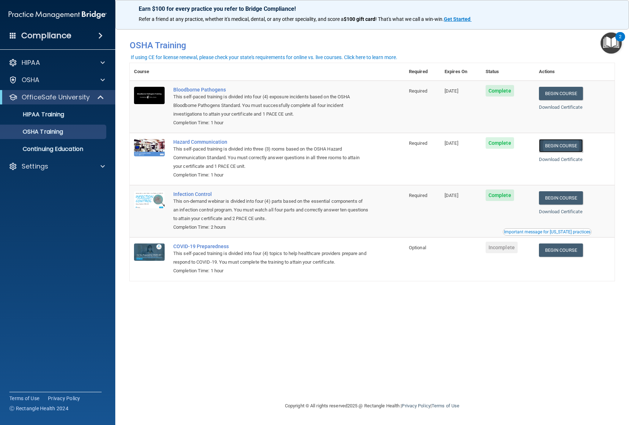
click at [571, 147] on link "Begin Course" at bounding box center [561, 145] width 44 height 13
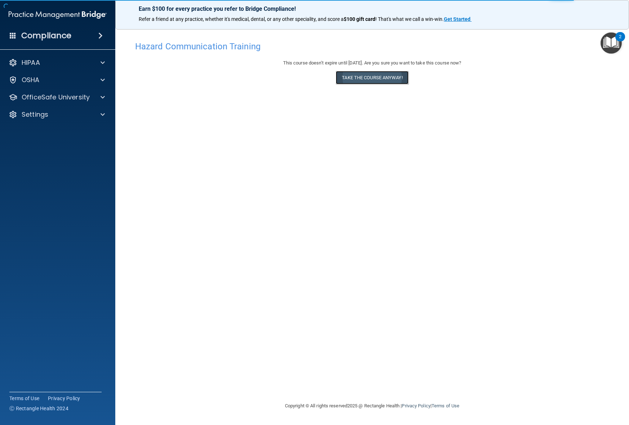
click at [394, 72] on button "Take the course anyway!" at bounding box center [372, 77] width 72 height 13
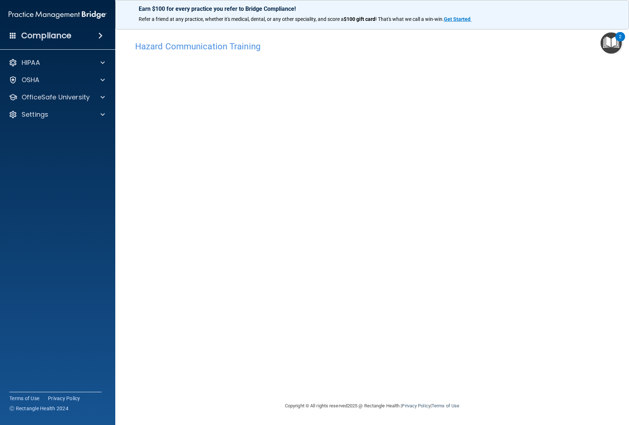
click at [506, 255] on div "Hazard Communication Training This course doesn’t expire until [DATE]. Are you …" at bounding box center [372, 219] width 485 height 364
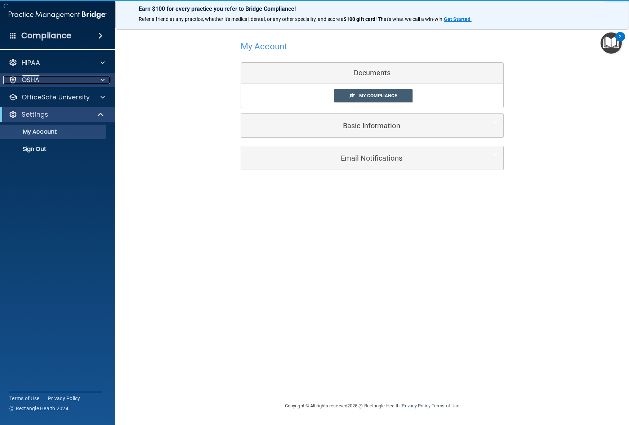
click at [76, 81] on div "OSHA" at bounding box center [47, 80] width 89 height 9
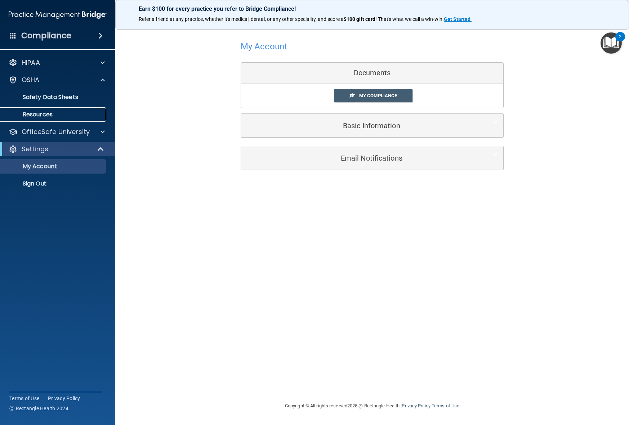
click at [80, 113] on p "Resources" at bounding box center [54, 114] width 98 height 7
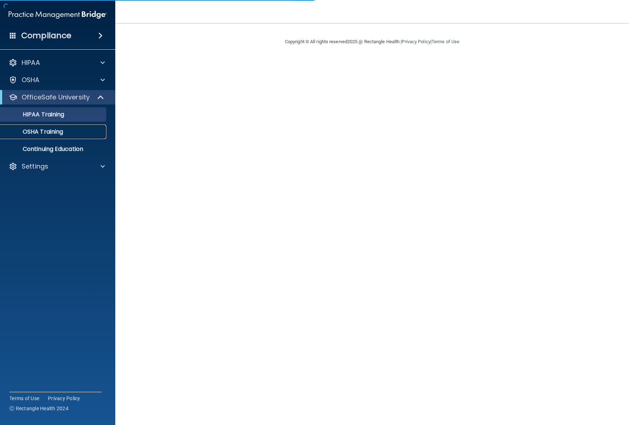
click at [72, 128] on div "OSHA Training" at bounding box center [54, 131] width 98 height 7
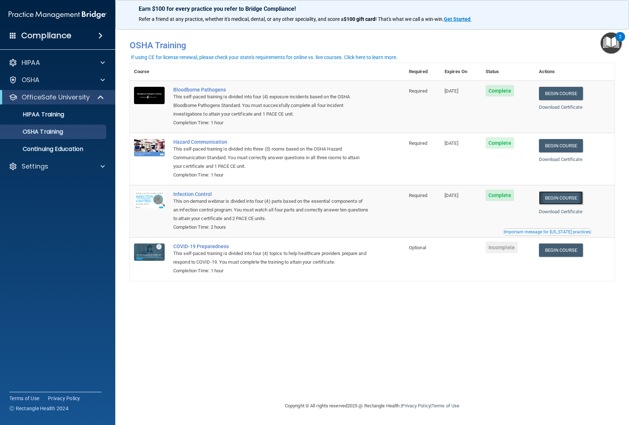
click at [578, 197] on link "Begin Course" at bounding box center [561, 197] width 44 height 13
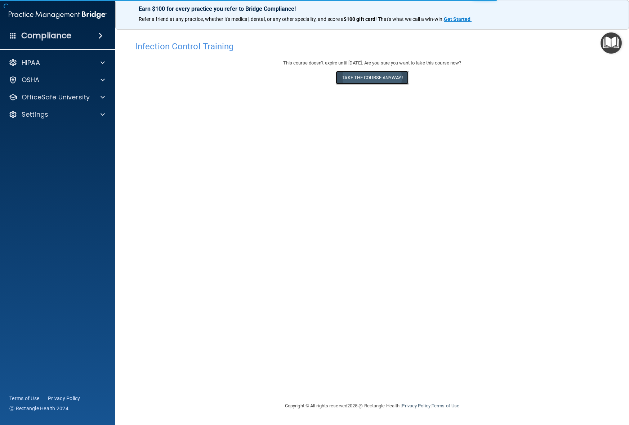
click at [379, 82] on button "Take the course anyway!" at bounding box center [372, 77] width 72 height 13
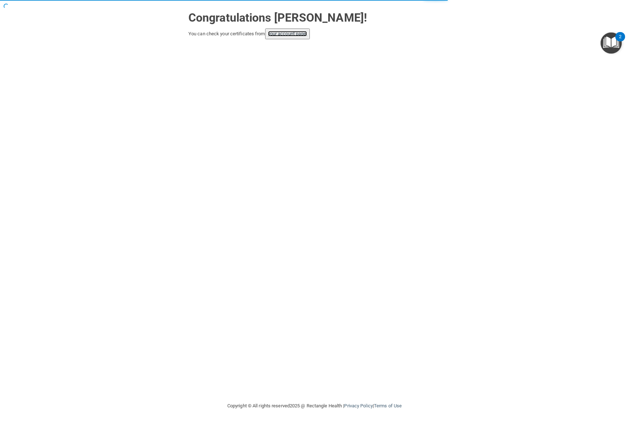
click at [301, 33] on link "your account page!" at bounding box center [287, 33] width 39 height 5
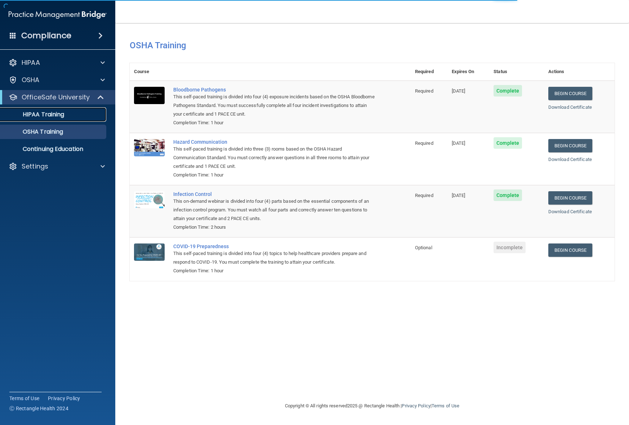
click at [54, 113] on p "HIPAA Training" at bounding box center [34, 114] width 59 height 7
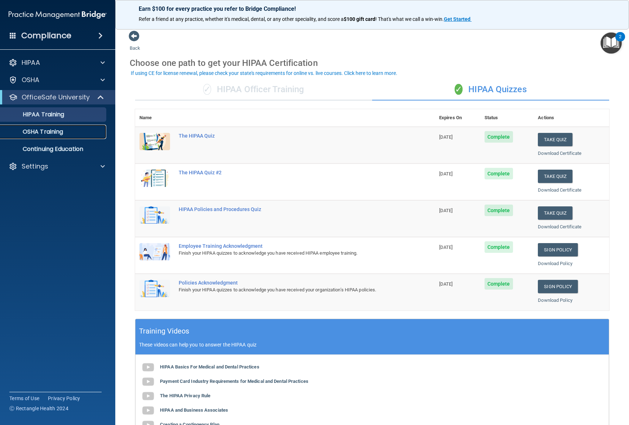
click at [67, 130] on div "OSHA Training" at bounding box center [54, 131] width 98 height 7
